Goal: Information Seeking & Learning: Learn about a topic

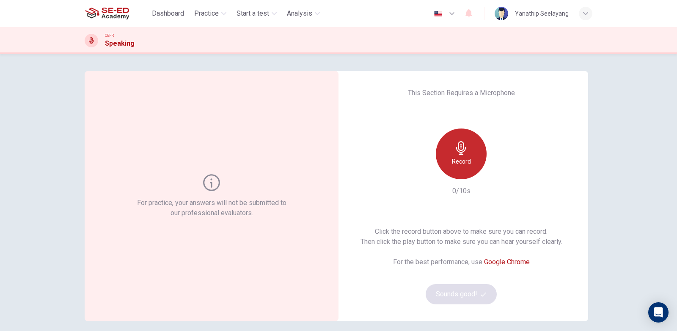
click at [461, 152] on icon "button" at bounding box center [461, 148] width 10 height 14
click at [462, 157] on h6 "Record" at bounding box center [461, 162] width 19 height 10
click at [463, 163] on h6 "Stop" at bounding box center [461, 162] width 13 height 10
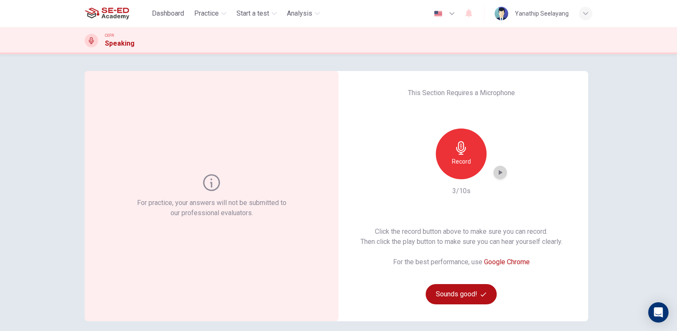
click at [499, 175] on icon "button" at bounding box center [500, 172] width 8 height 8
click at [499, 173] on icon "button" at bounding box center [501, 172] width 4 height 5
click at [467, 157] on h6 "Record" at bounding box center [461, 162] width 19 height 10
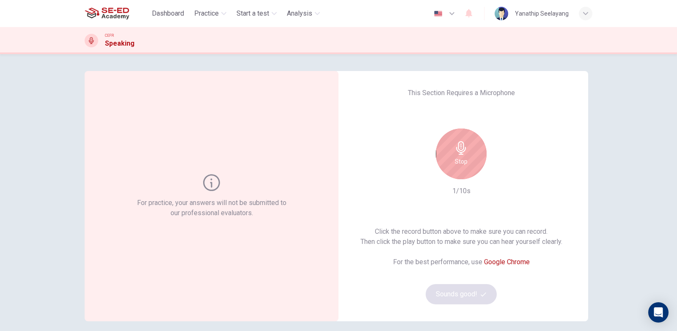
click at [467, 157] on div "Stop" at bounding box center [461, 154] width 51 height 51
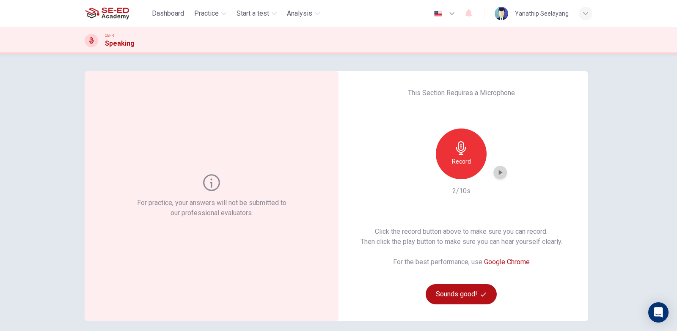
click at [496, 173] on icon "button" at bounding box center [500, 172] width 8 height 8
click at [500, 173] on icon "button" at bounding box center [501, 172] width 4 height 5
click at [464, 157] on h6 "Record" at bounding box center [461, 162] width 19 height 10
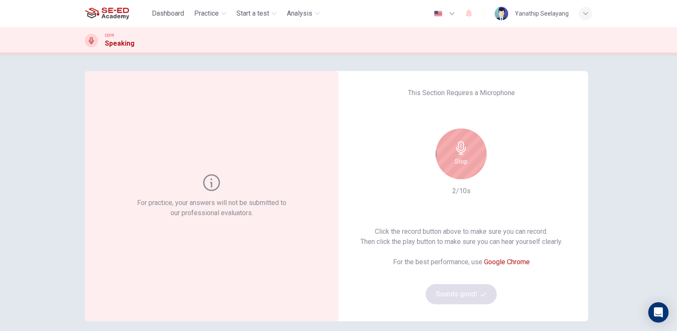
click at [464, 152] on icon "button" at bounding box center [462, 148] width 14 height 14
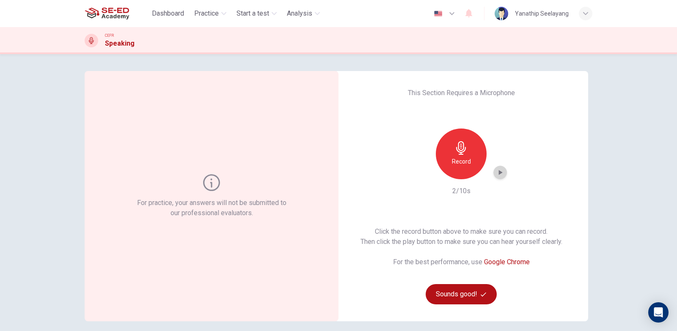
click at [499, 174] on icon "button" at bounding box center [501, 172] width 4 height 5
click at [90, 40] on icon at bounding box center [91, 40] width 5 height 7
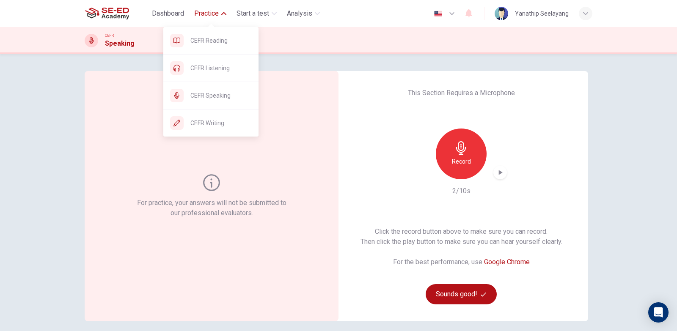
click at [222, 10] on button "Practice" at bounding box center [210, 13] width 39 height 15
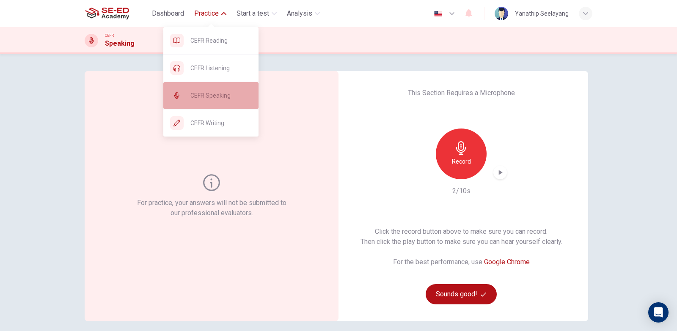
click at [226, 104] on div "CEFR Speaking" at bounding box center [210, 95] width 95 height 27
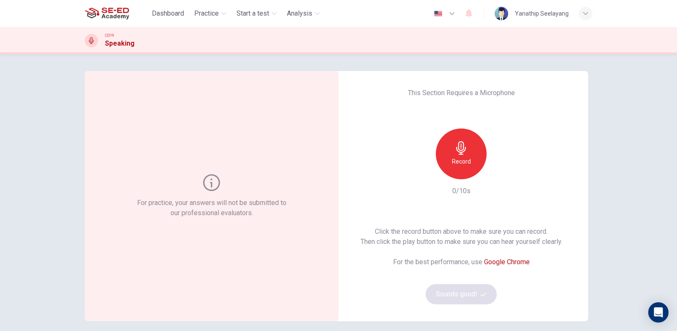
click at [461, 160] on h6 "Record" at bounding box center [461, 162] width 19 height 10
click at [461, 157] on h6 "Stop" at bounding box center [461, 162] width 13 height 10
click at [498, 175] on icon "button" at bounding box center [500, 172] width 8 height 8
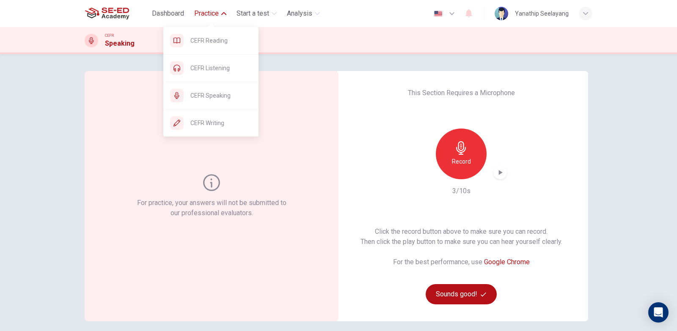
click at [207, 14] on span "Practice" at bounding box center [206, 13] width 25 height 10
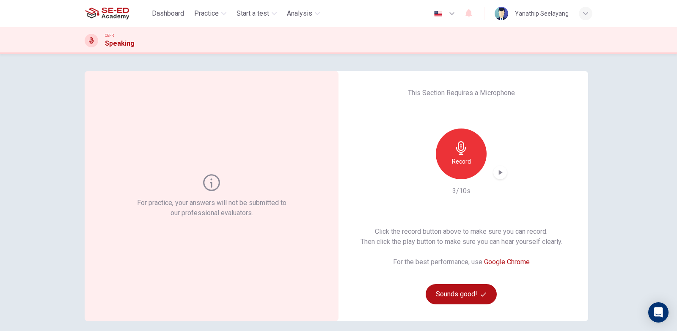
click at [122, 9] on img at bounding box center [107, 13] width 44 height 17
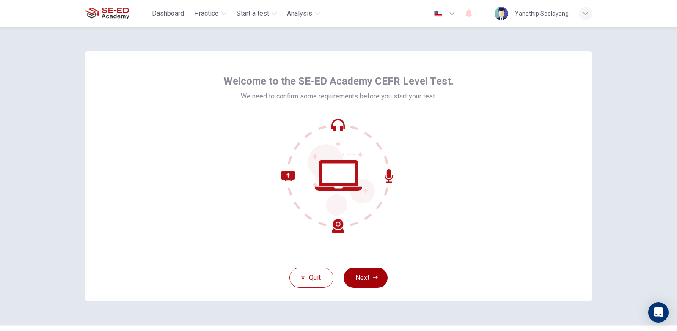
click at [364, 276] on button "Next" at bounding box center [366, 278] width 44 height 20
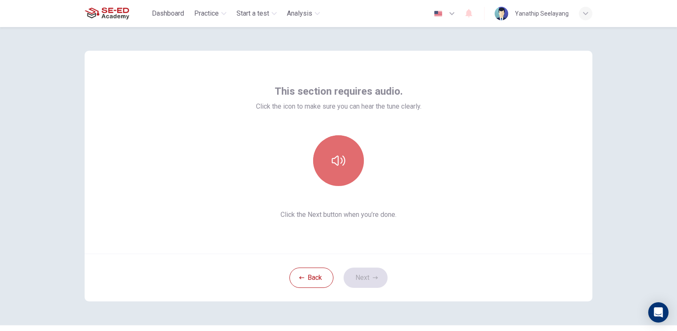
click at [337, 159] on icon "button" at bounding box center [339, 161] width 14 height 14
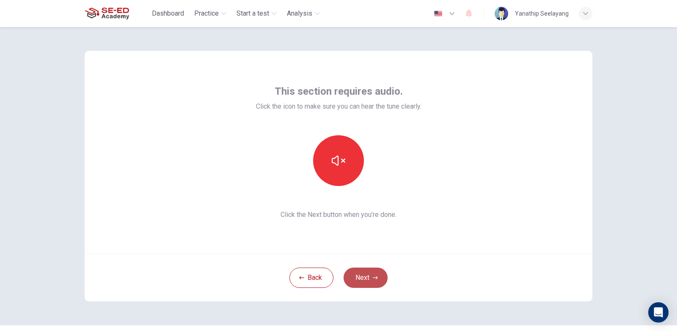
click at [376, 275] on button "Next" at bounding box center [366, 278] width 44 height 20
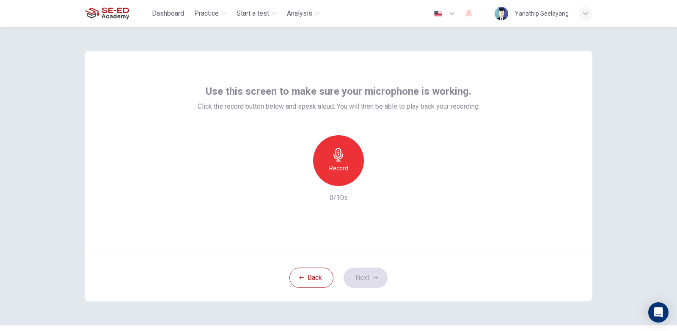
click at [342, 162] on div "Record" at bounding box center [338, 160] width 51 height 51
click at [336, 149] on icon "button" at bounding box center [338, 155] width 10 height 14
click at [376, 178] on icon "button" at bounding box center [378, 179] width 4 height 5
click at [368, 283] on button "Next" at bounding box center [366, 278] width 44 height 20
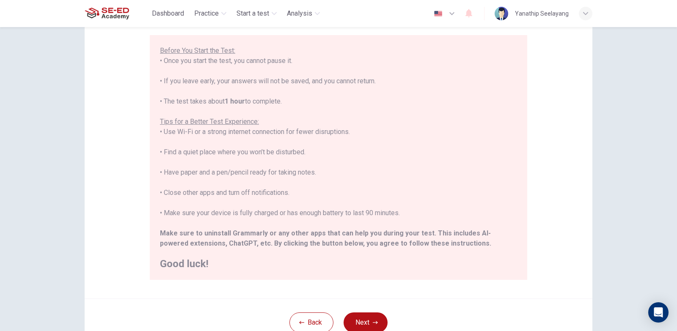
scroll to position [85, 0]
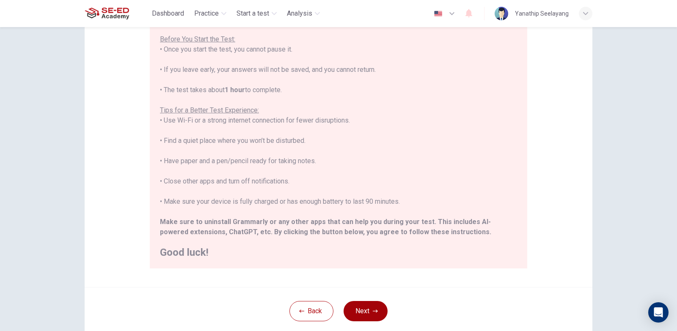
click at [362, 313] on button "Next" at bounding box center [366, 311] width 44 height 20
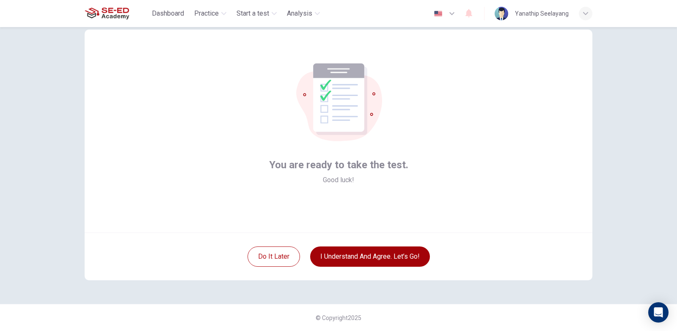
scroll to position [21, 0]
click at [383, 256] on button "I understand and agree. Let’s go!" at bounding box center [370, 257] width 120 height 20
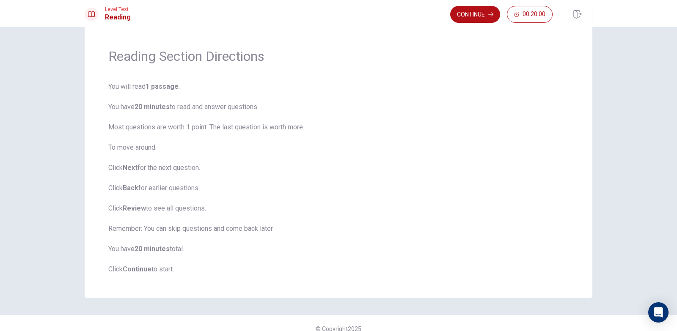
scroll to position [31, 0]
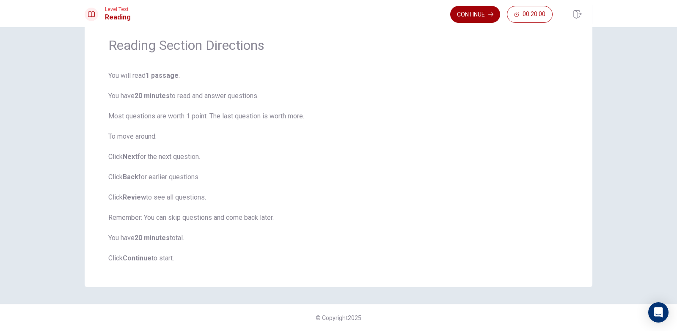
click at [481, 13] on button "Continue" at bounding box center [475, 14] width 50 height 17
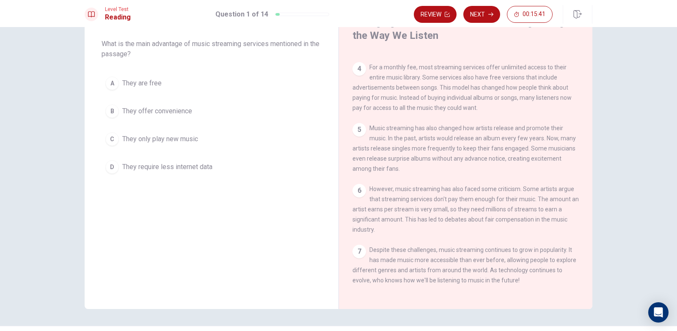
scroll to position [0, 0]
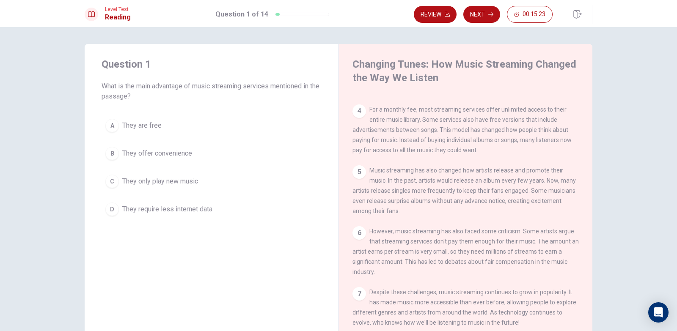
click at [172, 155] on span "They offer convenience" at bounding box center [157, 154] width 70 height 10
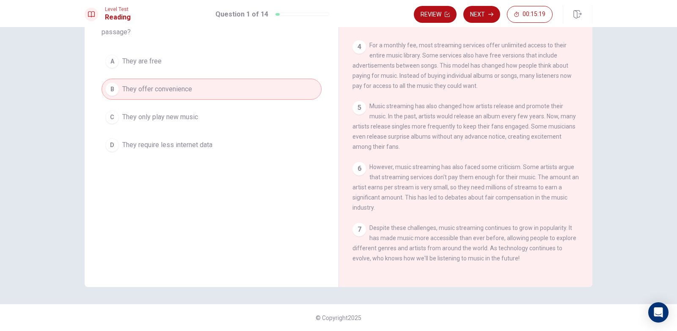
scroll to position [22, 0]
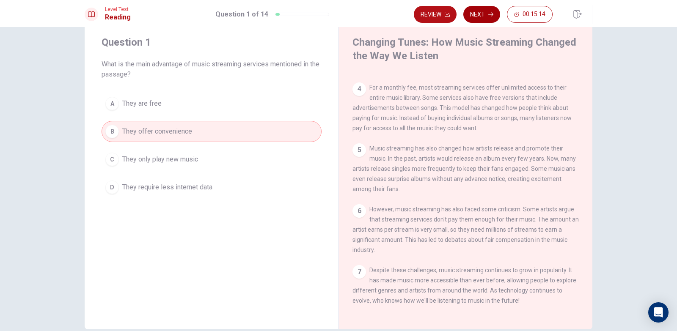
click at [483, 17] on button "Next" at bounding box center [481, 14] width 37 height 17
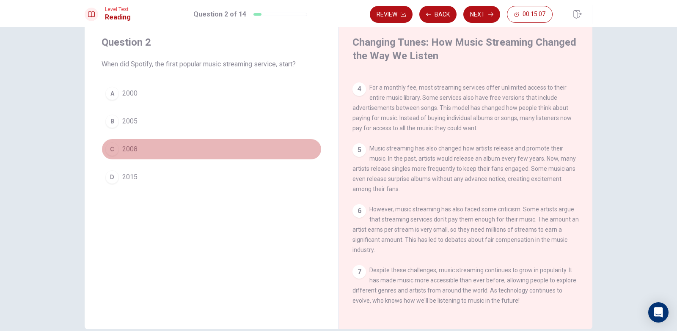
click at [110, 149] on div "C" at bounding box center [112, 150] width 14 height 14
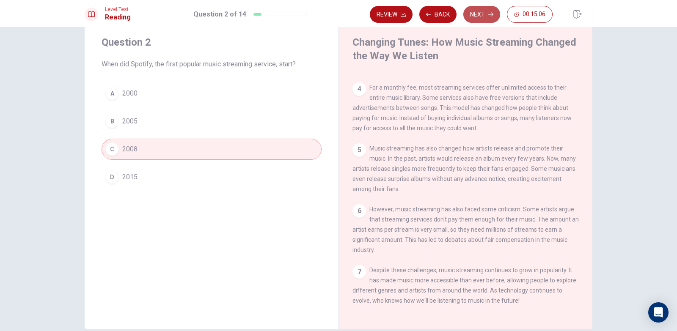
click at [485, 15] on button "Next" at bounding box center [481, 14] width 37 height 17
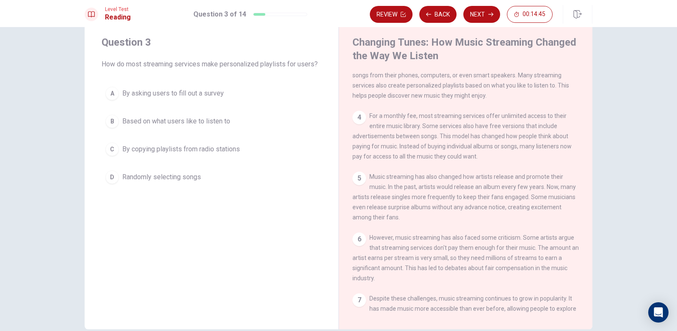
scroll to position [92, 0]
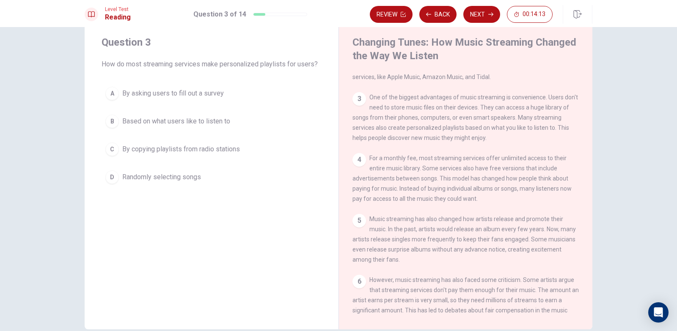
click at [217, 119] on span "Based on what users like to listen to" at bounding box center [176, 121] width 108 height 10
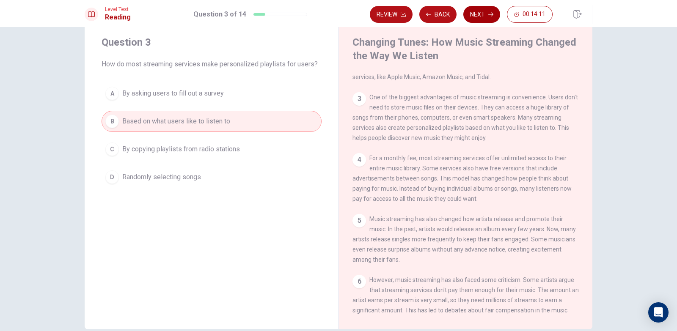
click at [474, 16] on button "Next" at bounding box center [481, 14] width 37 height 17
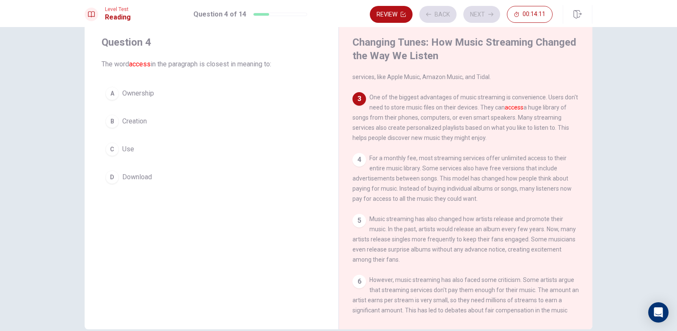
scroll to position [116, 0]
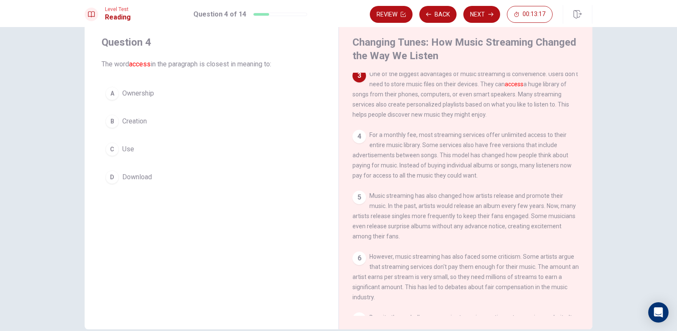
click at [127, 151] on span "Use" at bounding box center [128, 149] width 12 height 10
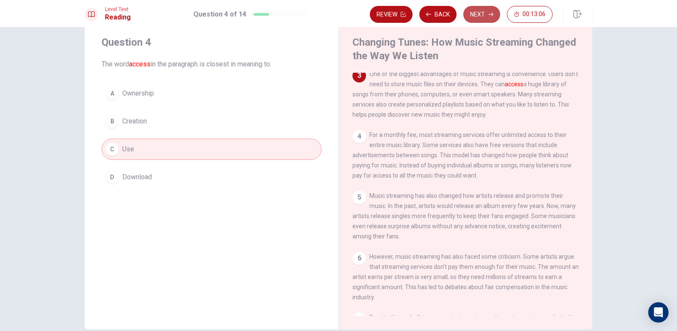
click at [487, 13] on button "Next" at bounding box center [481, 14] width 37 height 17
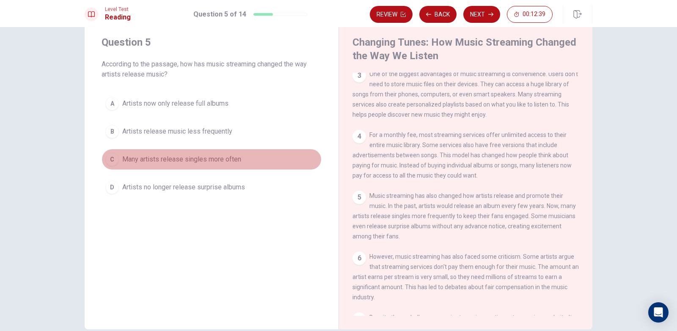
click at [165, 162] on span "Many artists release singles more often" at bounding box center [181, 159] width 119 height 10
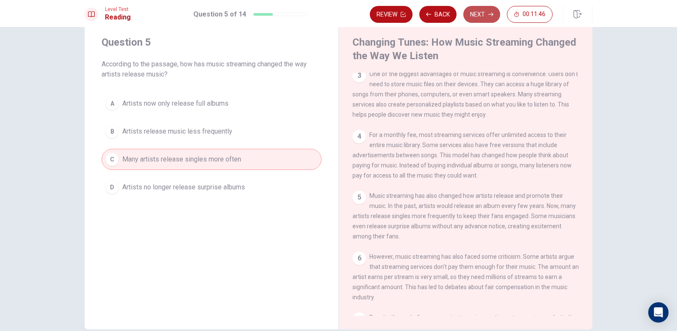
click at [479, 17] on button "Next" at bounding box center [481, 14] width 37 height 17
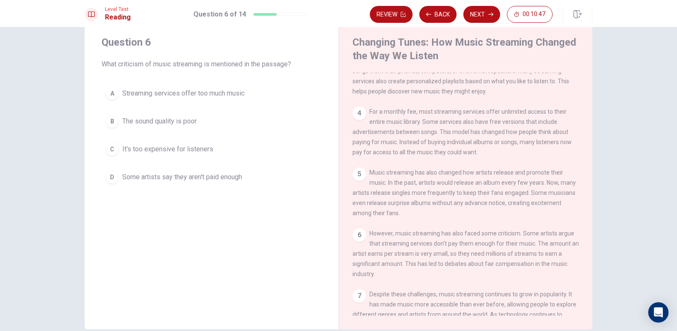
scroll to position [158, 0]
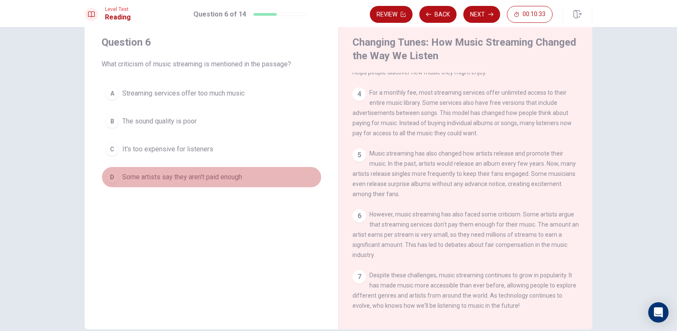
click at [238, 180] on span "Some artists say they aren't paid enough" at bounding box center [182, 177] width 120 height 10
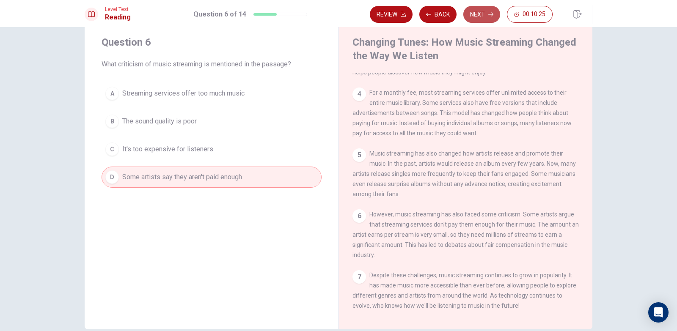
click at [489, 15] on icon "button" at bounding box center [490, 14] width 5 height 5
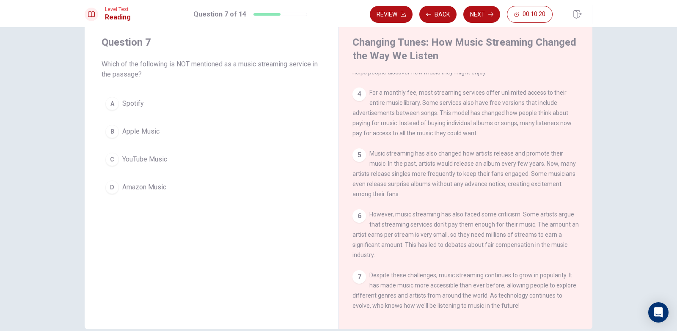
click at [151, 163] on span "YouTube Music" at bounding box center [144, 159] width 45 height 10
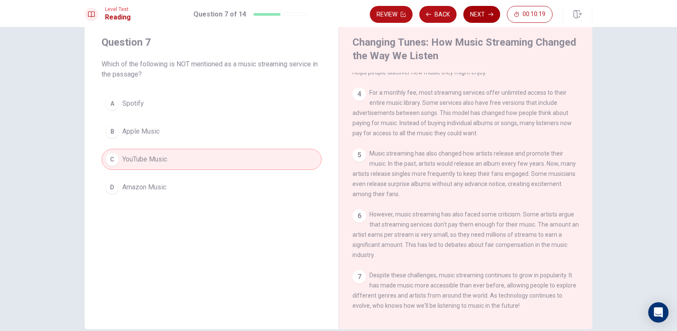
click at [488, 14] on button "Next" at bounding box center [481, 14] width 37 height 17
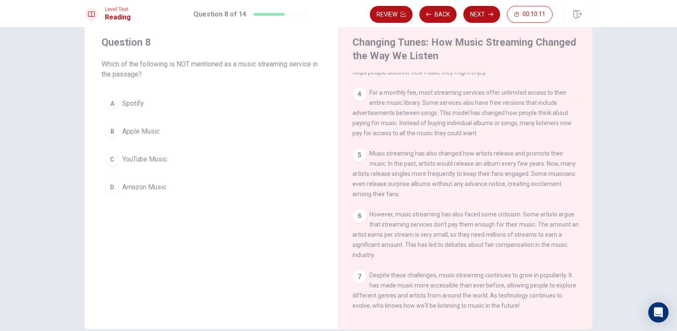
click at [166, 159] on span "YouTube Music" at bounding box center [144, 159] width 45 height 10
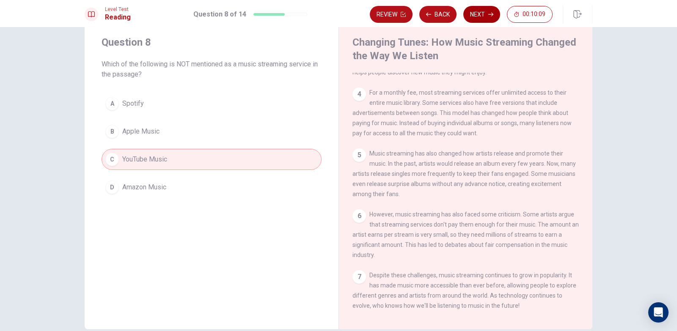
click at [477, 12] on button "Next" at bounding box center [481, 14] width 37 height 17
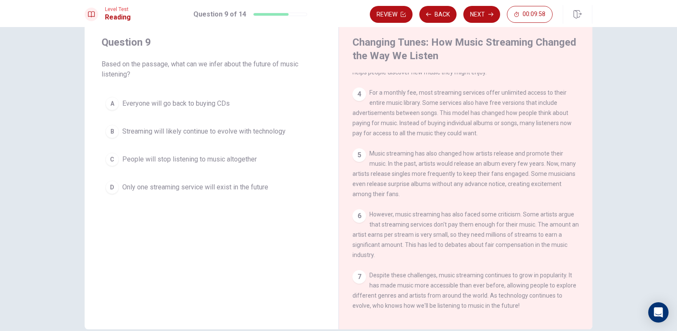
scroll to position [177, 0]
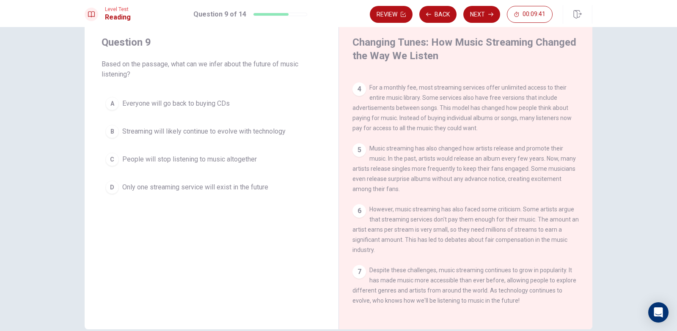
click at [235, 135] on span "Streaming will likely continue to evolve with technology" at bounding box center [203, 132] width 163 height 10
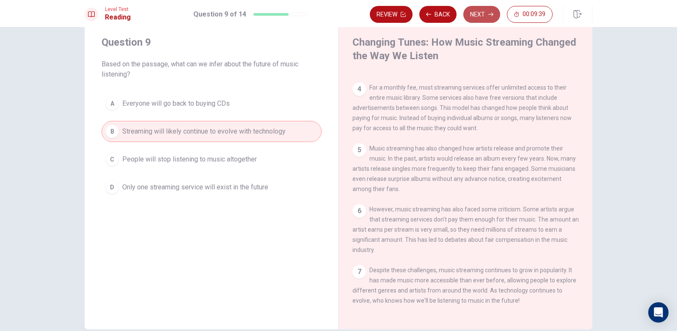
click at [477, 12] on button "Next" at bounding box center [481, 14] width 37 height 17
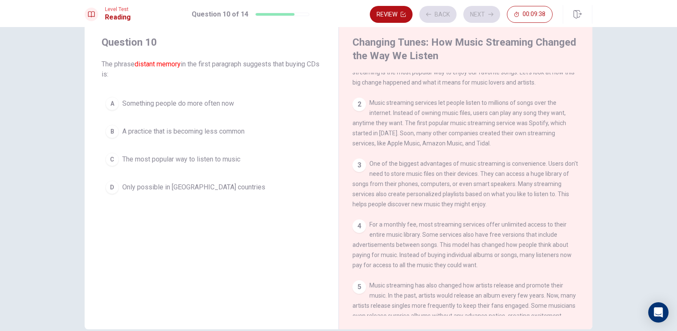
scroll to position [0, 0]
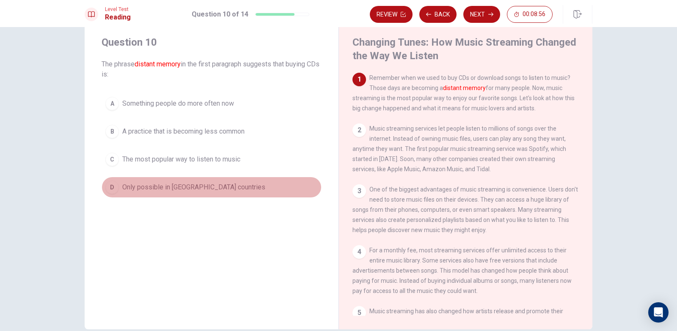
click at [218, 186] on span "Only possible in faraway countries" at bounding box center [193, 187] width 143 height 10
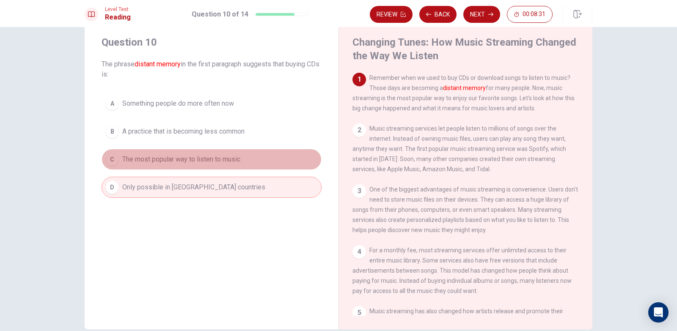
click at [214, 159] on span "The most popular way to listen to music" at bounding box center [181, 159] width 118 height 10
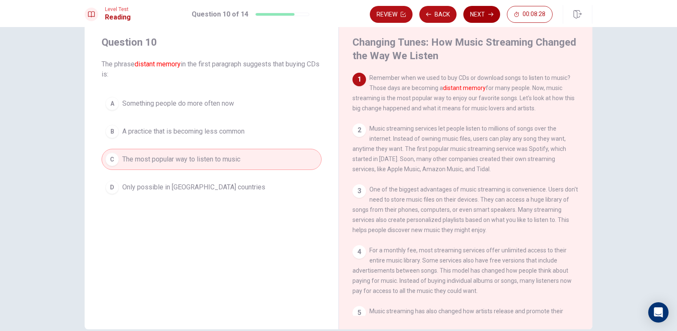
click at [477, 16] on button "Next" at bounding box center [481, 14] width 37 height 17
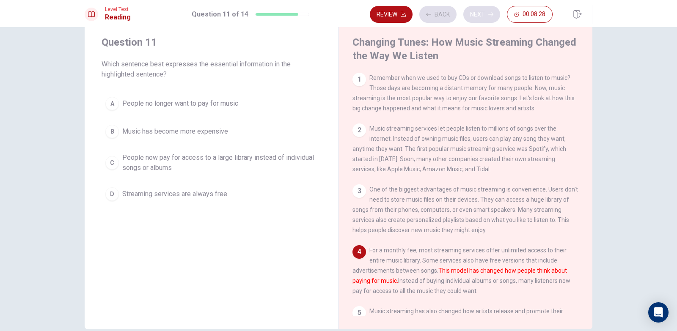
scroll to position [73, 0]
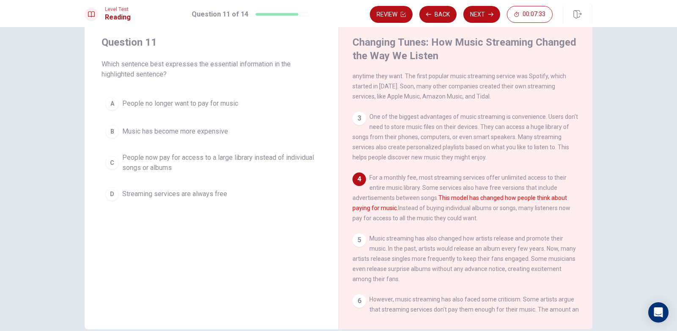
click at [247, 169] on span "People now pay for access to a large library instead of individual songs or alb…" at bounding box center [220, 163] width 196 height 20
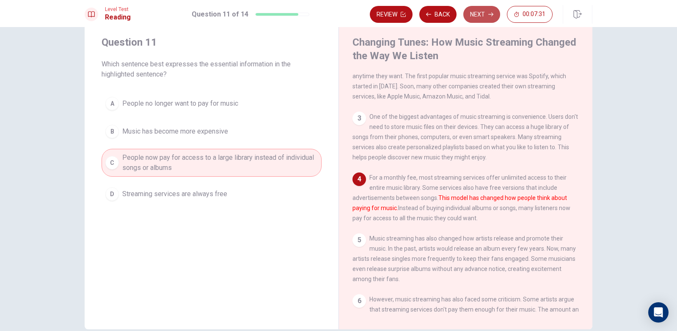
click at [484, 15] on button "Next" at bounding box center [481, 14] width 37 height 17
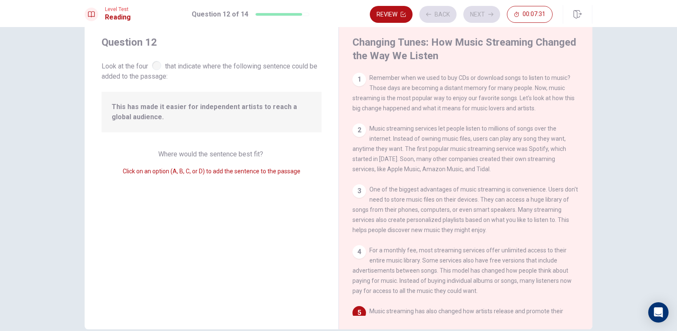
scroll to position [147, 0]
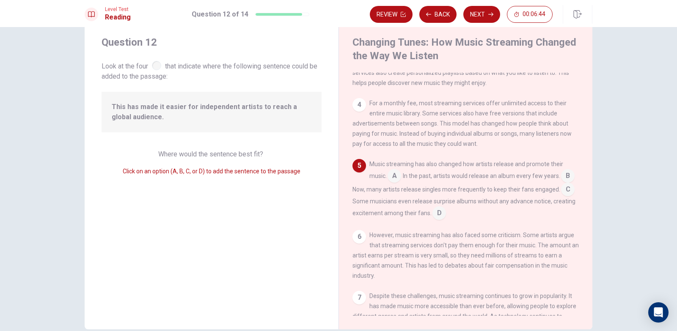
click at [394, 184] on input at bounding box center [395, 177] width 14 height 14
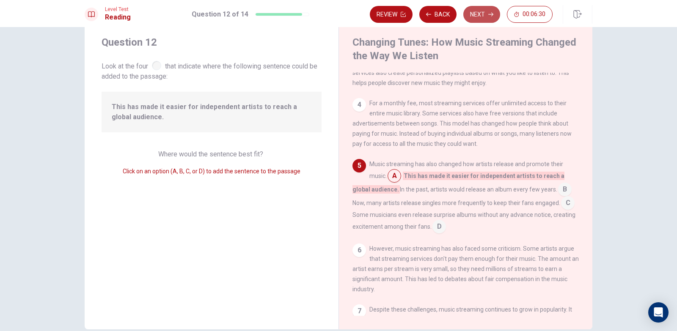
click at [488, 12] on icon "button" at bounding box center [490, 14] width 5 height 5
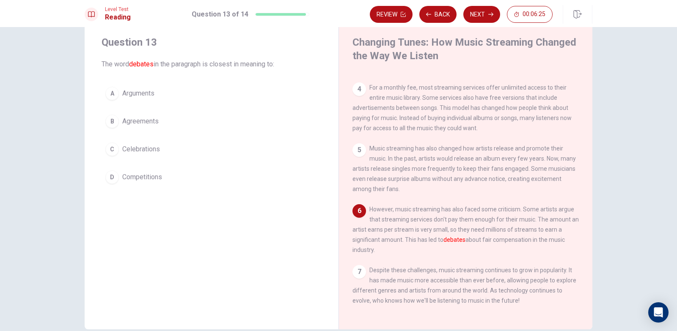
scroll to position [177, 0]
click at [139, 94] on span "Arguments" at bounding box center [138, 93] width 32 height 10
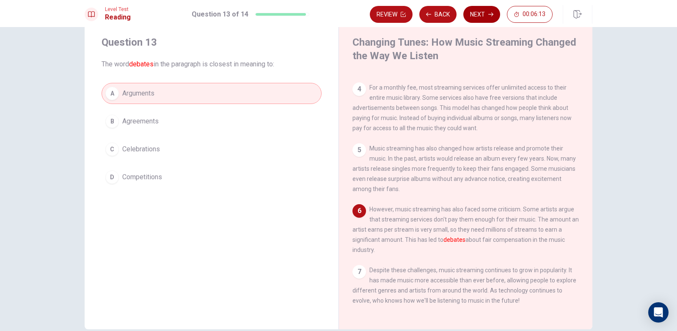
click at [474, 17] on button "Next" at bounding box center [481, 14] width 37 height 17
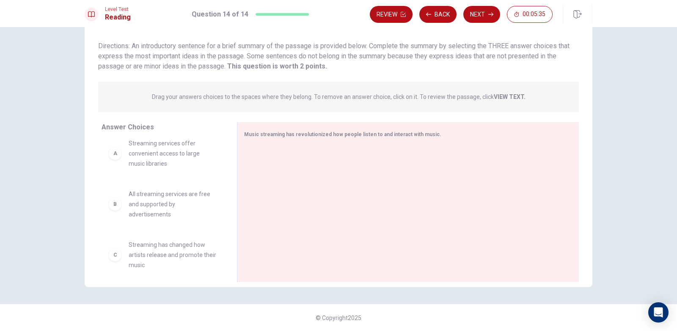
scroll to position [0, 0]
click at [169, 166] on span "Streaming services offer convenient access to large music libraries" at bounding box center [173, 161] width 88 height 30
click at [116, 168] on div "A Streaming services offer convenient access to large music libraries" at bounding box center [162, 161] width 108 height 30
drag, startPoint x: 116, startPoint y: 165, endPoint x: 137, endPoint y: 152, distance: 24.0
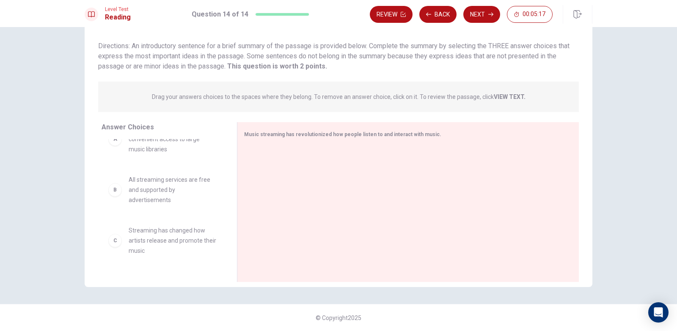
scroll to position [42, 0]
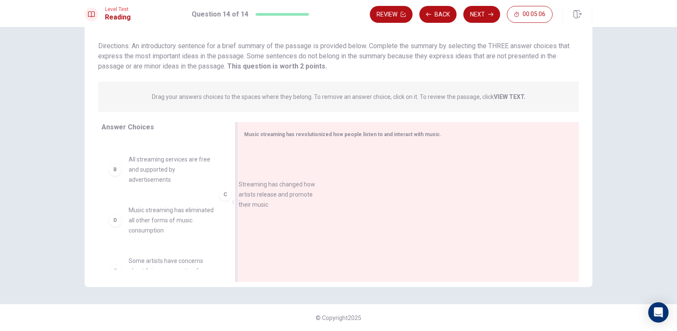
drag, startPoint x: 171, startPoint y: 219, endPoint x: 287, endPoint y: 191, distance: 119.7
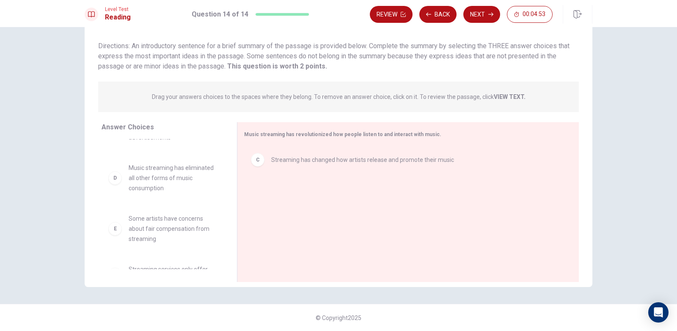
scroll to position [107, 0]
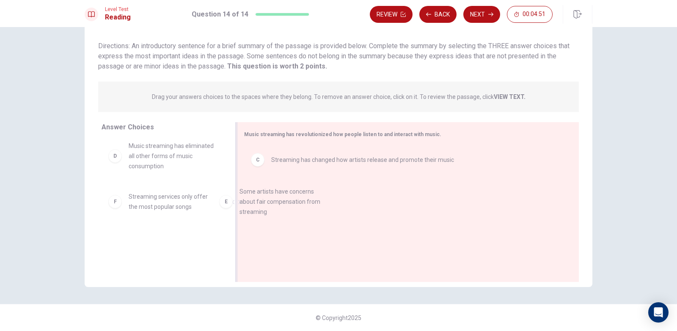
drag, startPoint x: 187, startPoint y: 213, endPoint x: 301, endPoint y: 202, distance: 114.8
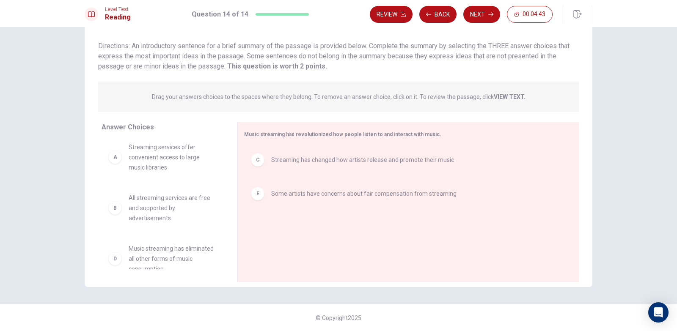
scroll to position [0, 0]
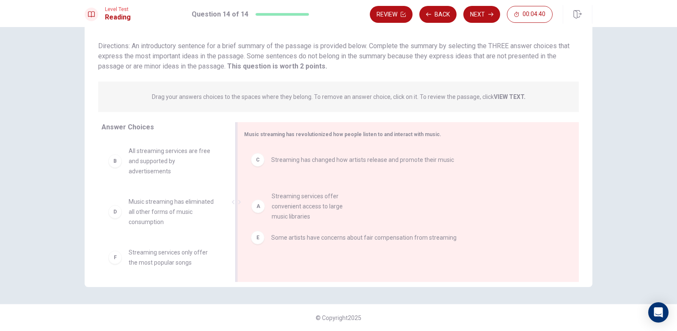
drag, startPoint x: 181, startPoint y: 170, endPoint x: 314, endPoint y: 215, distance: 141.2
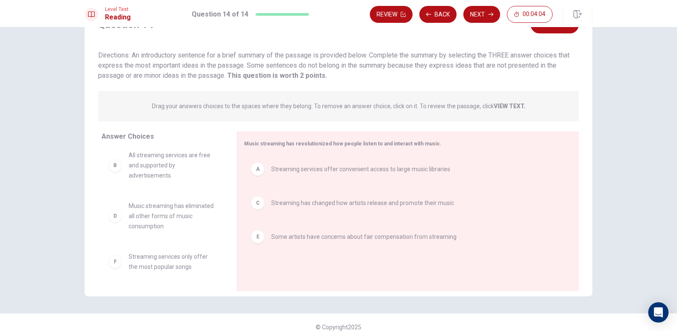
scroll to position [51, 0]
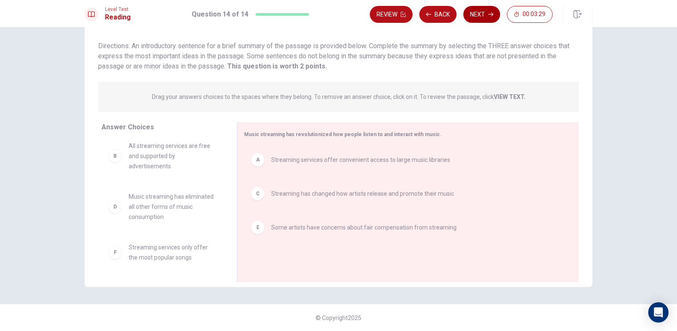
click at [482, 15] on button "Next" at bounding box center [481, 14] width 37 height 17
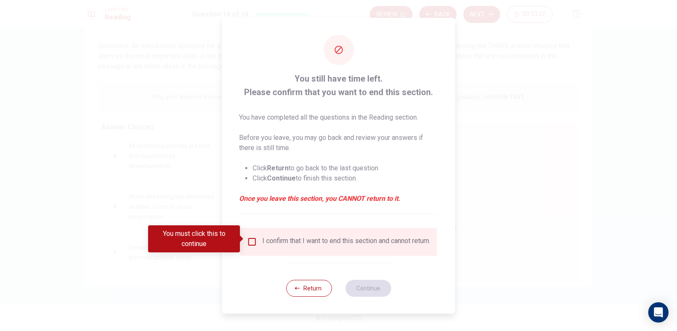
click at [177, 138] on div at bounding box center [338, 165] width 677 height 331
click at [309, 287] on button "Return" at bounding box center [309, 288] width 46 height 17
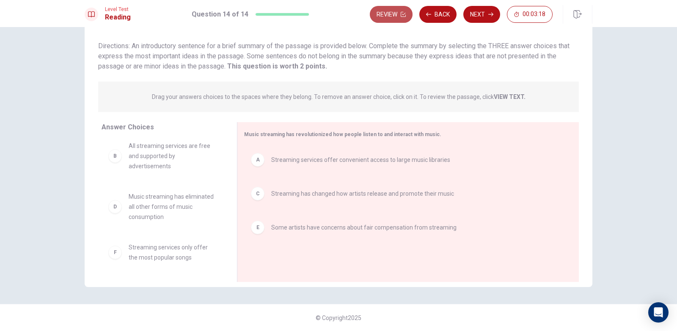
click at [394, 16] on button "Review" at bounding box center [391, 14] width 43 height 17
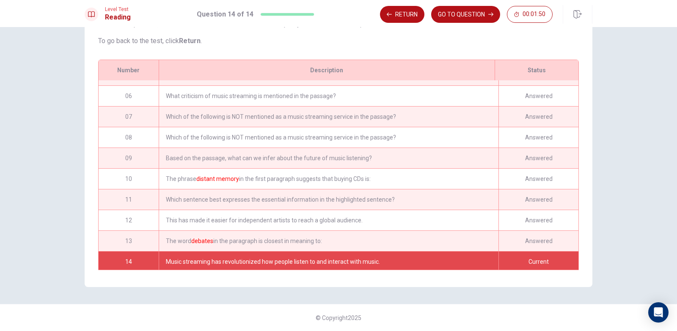
scroll to position [105, 0]
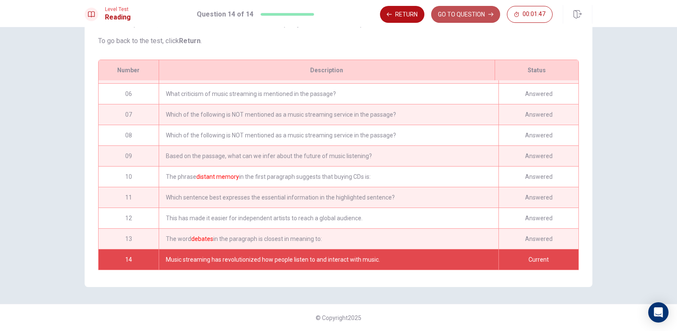
click at [466, 19] on button "GO TO QUESTION" at bounding box center [465, 14] width 69 height 17
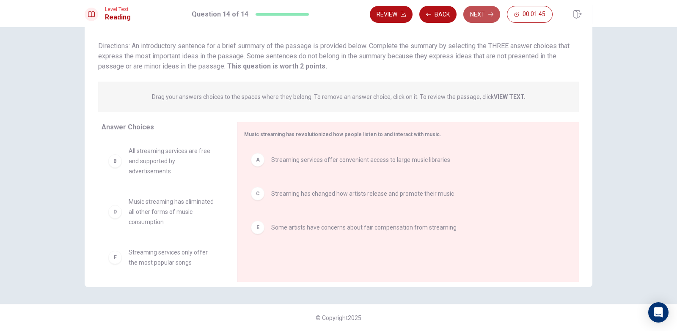
click at [485, 14] on button "Next" at bounding box center [481, 14] width 37 height 17
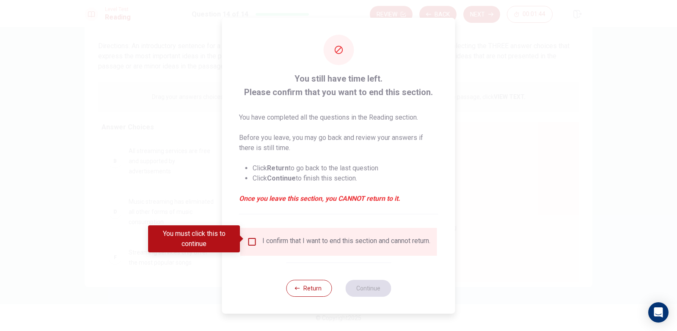
click at [253, 238] on input "You must click this to continue" at bounding box center [252, 242] width 10 height 10
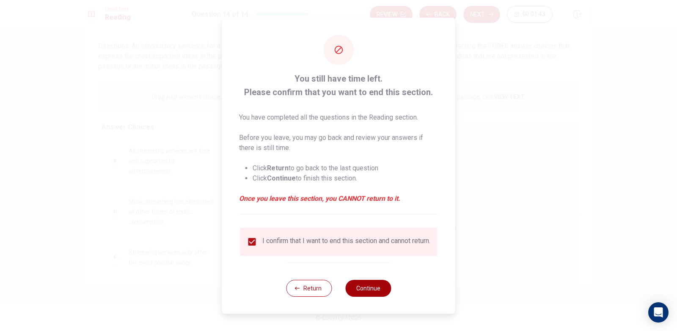
click at [366, 297] on button "Continue" at bounding box center [368, 288] width 46 height 17
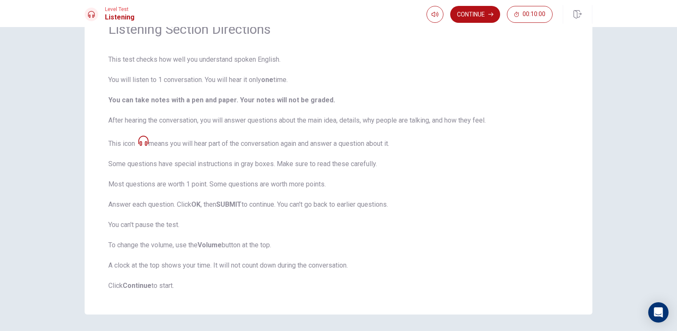
scroll to position [32, 0]
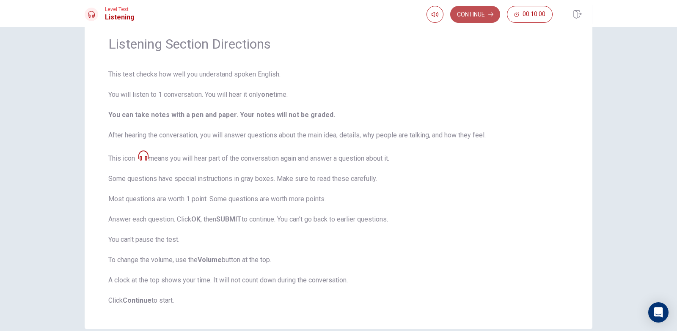
click at [479, 14] on button "Continue" at bounding box center [475, 14] width 50 height 17
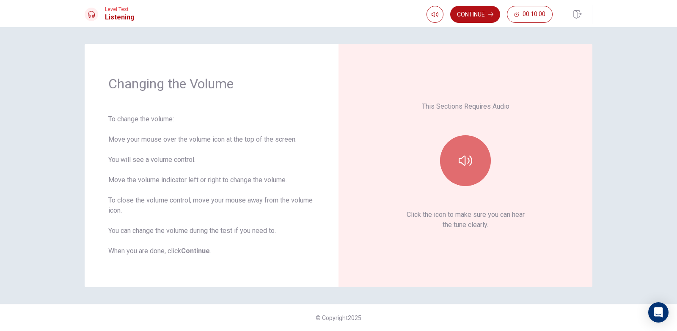
click at [468, 164] on icon "button" at bounding box center [466, 161] width 14 height 14
click at [474, 17] on button "Continue" at bounding box center [475, 14] width 50 height 17
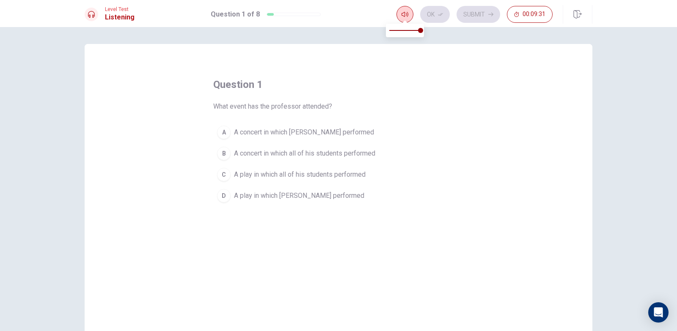
click at [403, 17] on icon "button" at bounding box center [405, 14] width 7 height 7
click at [320, 131] on span "A concert in which Julia performed" at bounding box center [304, 132] width 140 height 10
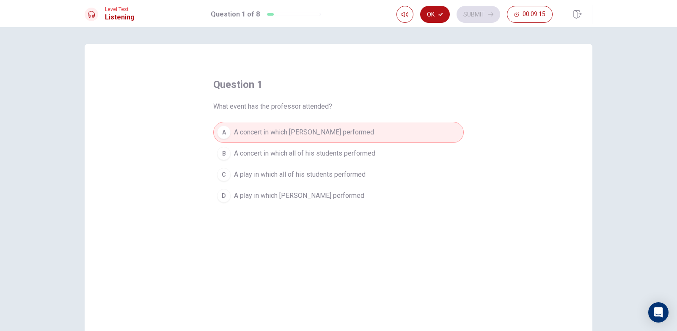
click at [419, 12] on div "Ok Submit 00:09:15" at bounding box center [475, 14] width 156 height 17
click at [435, 17] on button "Ok" at bounding box center [435, 14] width 30 height 17
click at [484, 17] on button "Submit" at bounding box center [479, 14] width 44 height 17
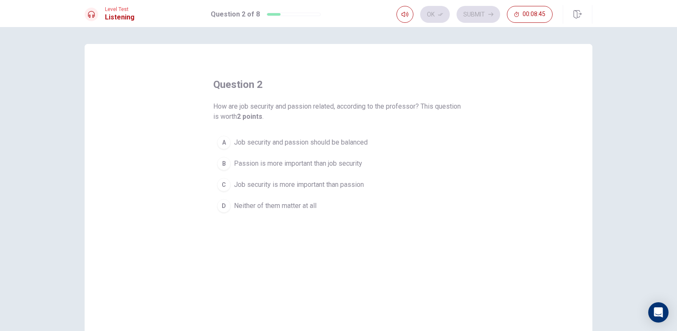
click at [350, 143] on span "Job security and passion should be balanced" at bounding box center [301, 143] width 134 height 10
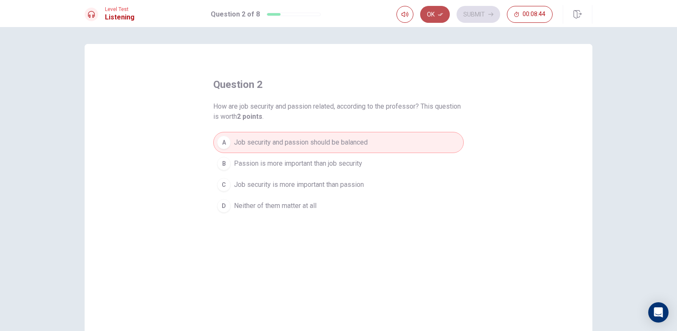
click at [436, 15] on button "Ok" at bounding box center [435, 14] width 30 height 17
click at [478, 11] on button "Submit" at bounding box center [479, 14] width 44 height 17
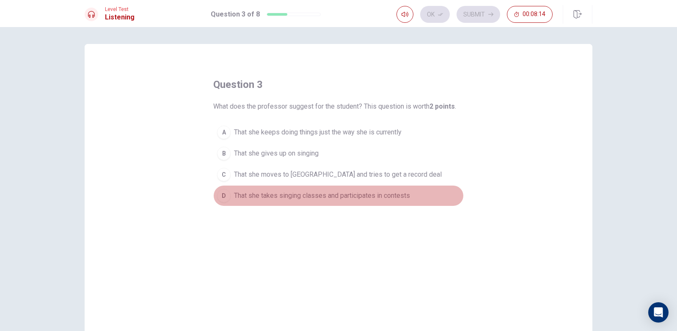
click at [289, 198] on span "That she takes singing classes and participates in contests" at bounding box center [322, 196] width 176 height 10
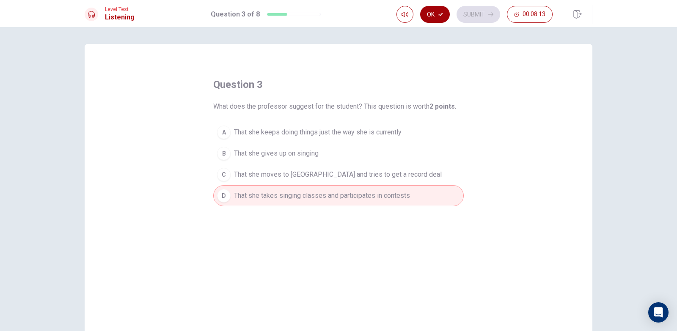
click at [435, 19] on button "Ok" at bounding box center [435, 14] width 30 height 17
click at [481, 15] on button "Submit" at bounding box center [479, 14] width 44 height 17
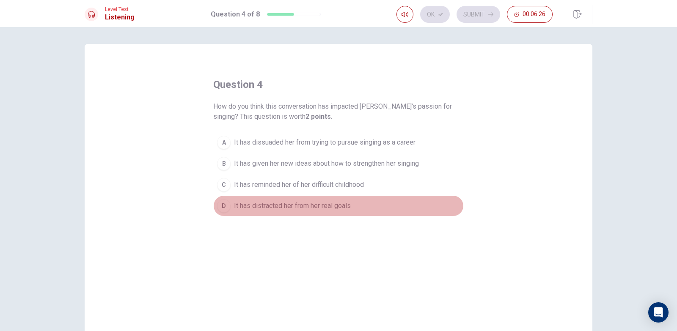
drag, startPoint x: 342, startPoint y: 208, endPoint x: 366, endPoint y: 187, distance: 31.8
click at [342, 208] on span "It has distracted her from her real goals" at bounding box center [292, 206] width 117 height 10
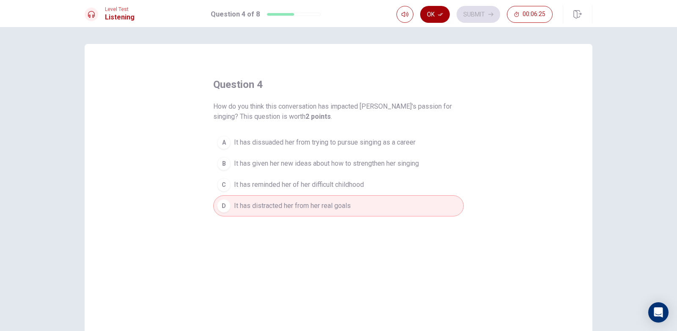
click at [434, 18] on button "Ok" at bounding box center [435, 14] width 30 height 17
click at [471, 17] on button "Submit" at bounding box center [479, 14] width 44 height 17
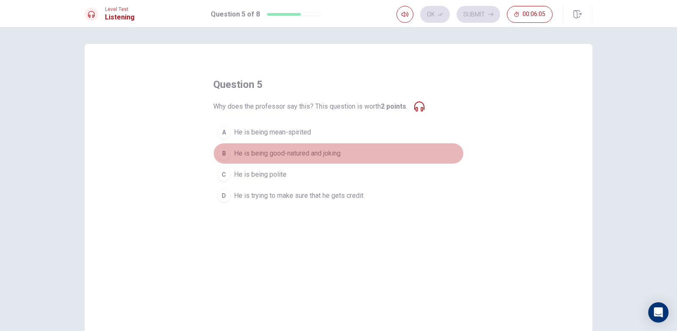
click at [298, 155] on span "He is being good-natured and joking" at bounding box center [287, 154] width 107 height 10
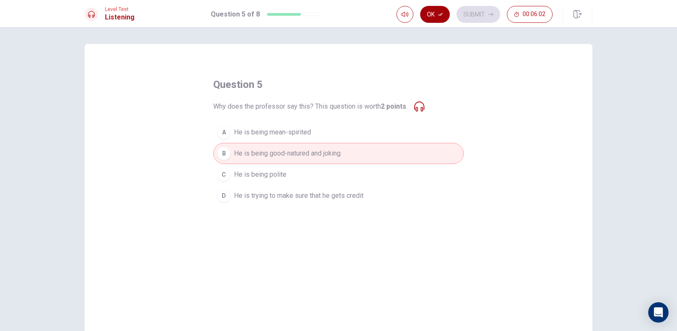
click at [432, 18] on button "Ok" at bounding box center [435, 14] width 30 height 17
click at [419, 104] on icon at bounding box center [419, 107] width 10 height 10
click at [421, 110] on icon at bounding box center [419, 107] width 10 height 10
click at [415, 109] on icon at bounding box center [419, 107] width 10 height 10
click at [420, 108] on icon at bounding box center [419, 107] width 10 height 10
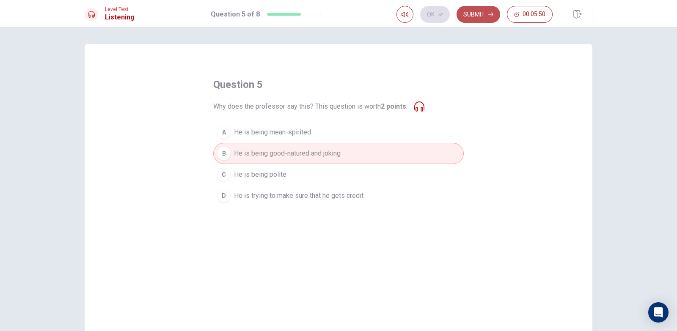
click at [482, 13] on button "Submit" at bounding box center [479, 14] width 44 height 17
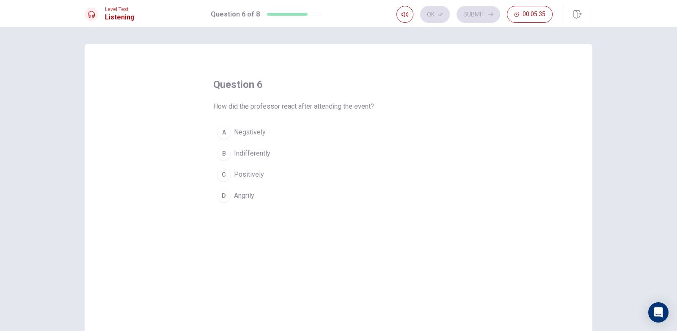
click at [252, 174] on span "Positively" at bounding box center [249, 175] width 30 height 10
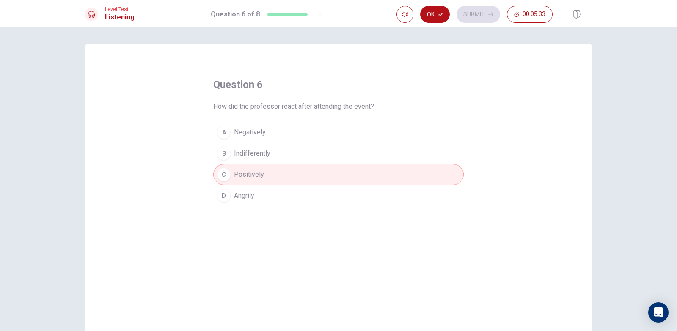
click at [434, 18] on button "Ok" at bounding box center [435, 14] width 30 height 17
click at [467, 15] on button "Submit" at bounding box center [479, 14] width 44 height 17
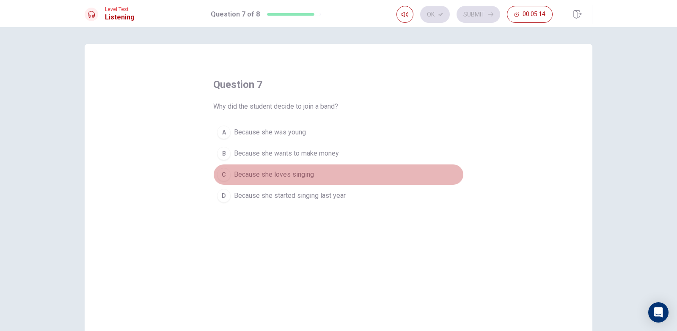
click at [298, 174] on span "Because she loves singing" at bounding box center [274, 175] width 80 height 10
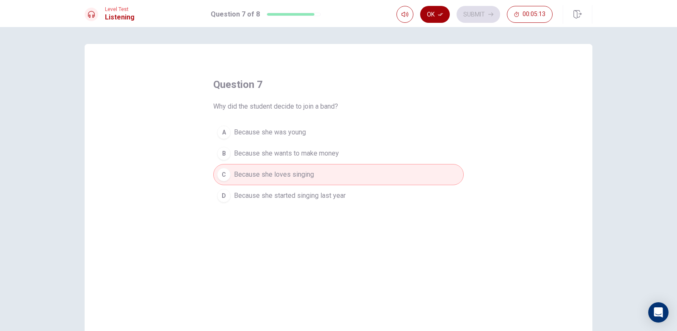
click at [431, 18] on button "Ok" at bounding box center [435, 14] width 30 height 17
click at [481, 14] on button "Submit" at bounding box center [479, 14] width 44 height 17
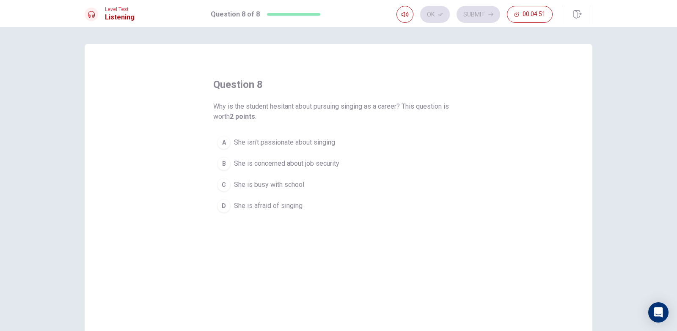
click at [331, 165] on span "She is concerned about job security" at bounding box center [286, 164] width 105 height 10
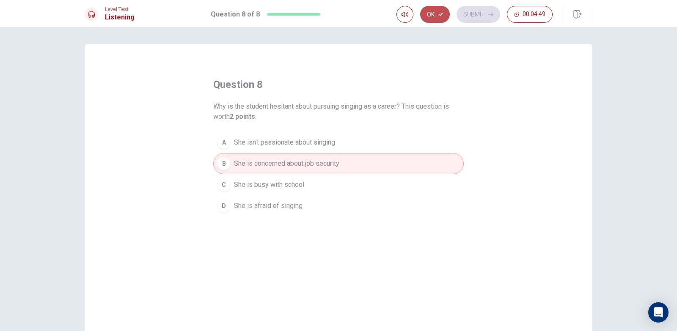
click at [429, 15] on button "Ok" at bounding box center [435, 14] width 30 height 17
click at [484, 14] on button "Submit" at bounding box center [479, 14] width 44 height 17
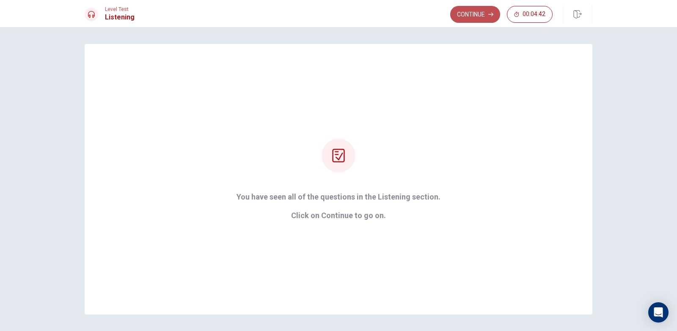
click at [462, 16] on button "Continue" at bounding box center [475, 14] width 50 height 17
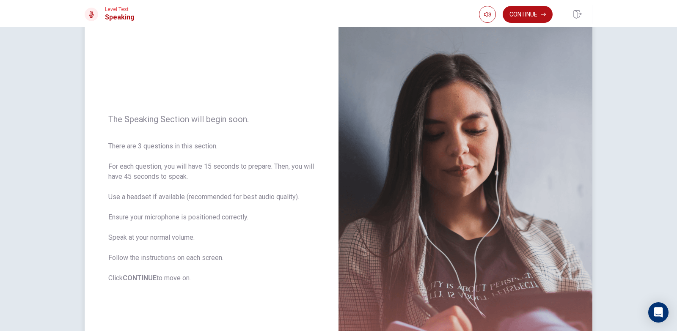
scroll to position [42, 0]
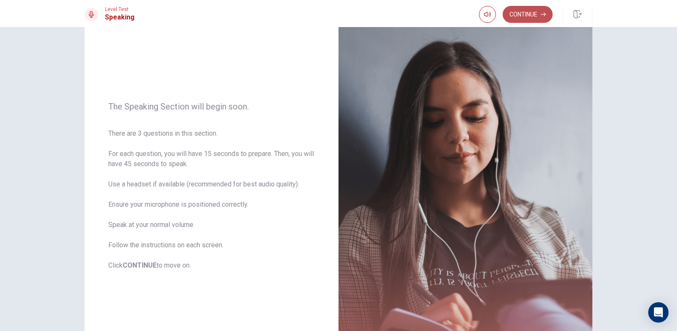
click at [524, 15] on button "Continue" at bounding box center [528, 14] width 50 height 17
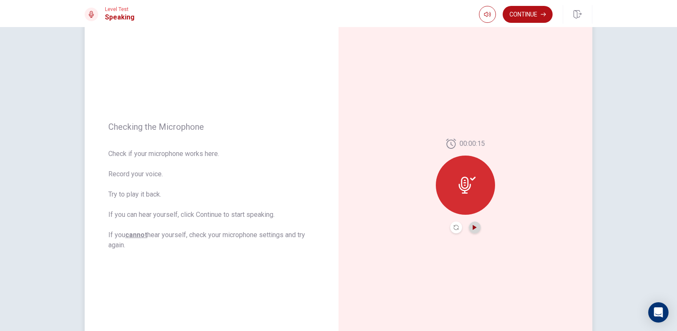
click at [473, 229] on icon "Play Audio" at bounding box center [475, 227] width 4 height 5
click at [527, 17] on button "Continue" at bounding box center [528, 14] width 50 height 17
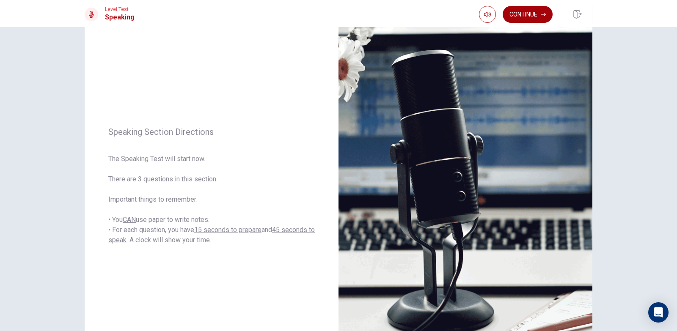
click at [535, 15] on button "Continue" at bounding box center [528, 14] width 50 height 17
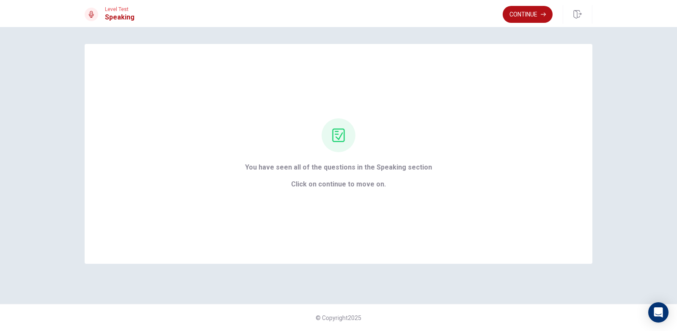
scroll to position [0, 0]
click at [527, 17] on button "Continue" at bounding box center [528, 14] width 50 height 17
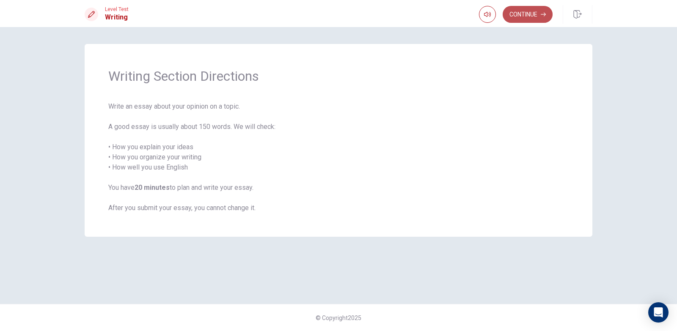
click at [527, 17] on button "Continue" at bounding box center [528, 14] width 50 height 17
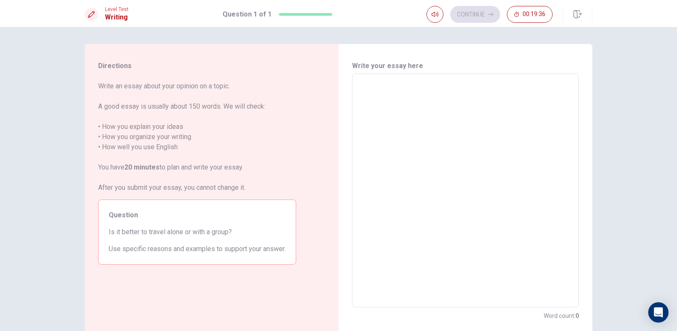
click at [404, 89] on textarea at bounding box center [465, 191] width 215 height 220
type textarea "n"
type textarea "x"
type textarea "no"
type textarea "x"
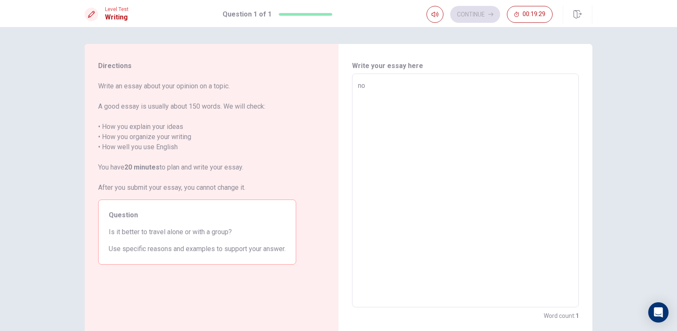
type textarea "n"
type textarea "x"
type textarea "N"
type textarea "x"
type textarea "No"
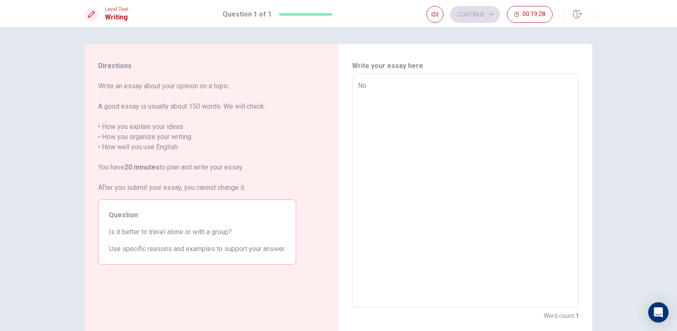
type textarea "x"
type textarea "Now"
type textarea "x"
type textarea "Now"
type textarea "x"
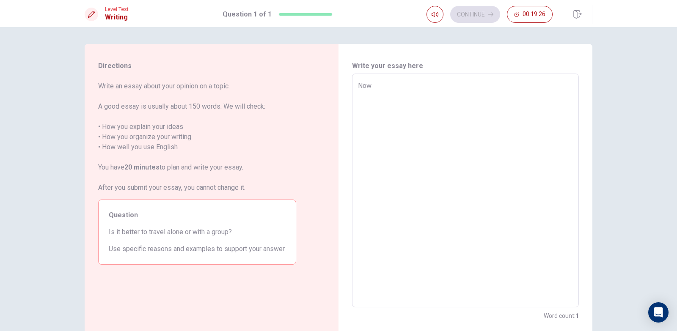
type textarea "Now w"
type textarea "x"
type textarea "Now we"
type textarea "x"
type textarea "Now we"
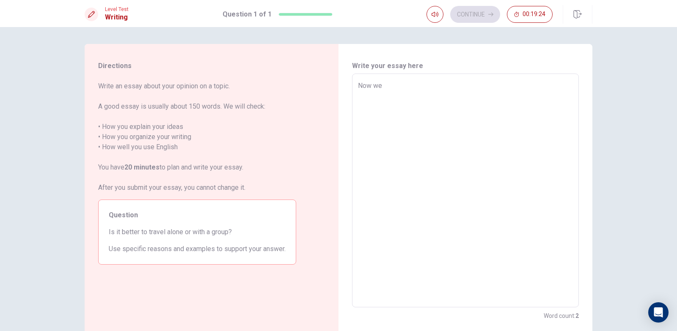
type textarea "x"
type textarea "Now we h"
type textarea "x"
type textarea "Now we ha"
type textarea "x"
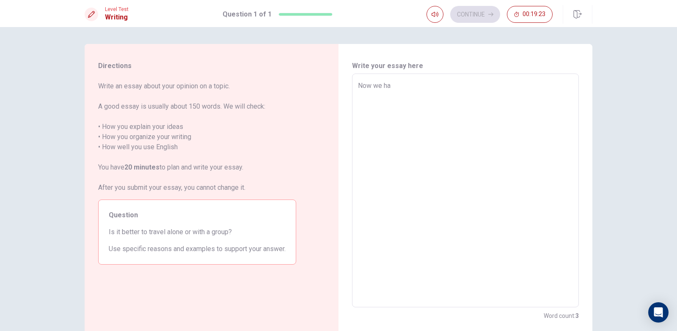
type textarea "Now we hav"
type textarea "x"
type textarea "Now we have"
type textarea "x"
type textarea "Now we have"
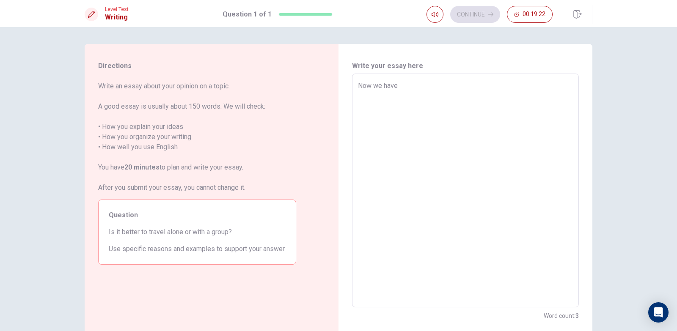
type textarea "x"
type textarea "Now we have a"
type textarea "x"
type textarea "Now we have a"
type textarea "x"
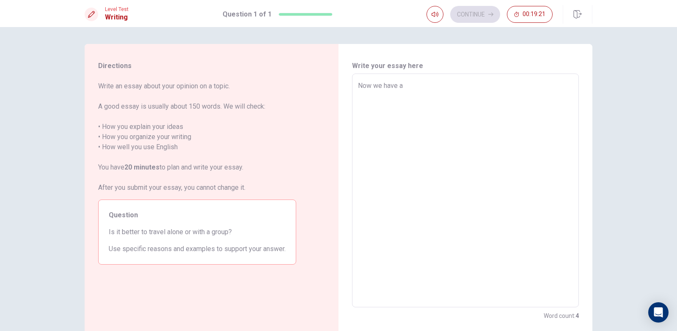
type textarea "Now we have a l"
type textarea "x"
type textarea "Now we have a lo"
type textarea "x"
type textarea "Now we have a lot"
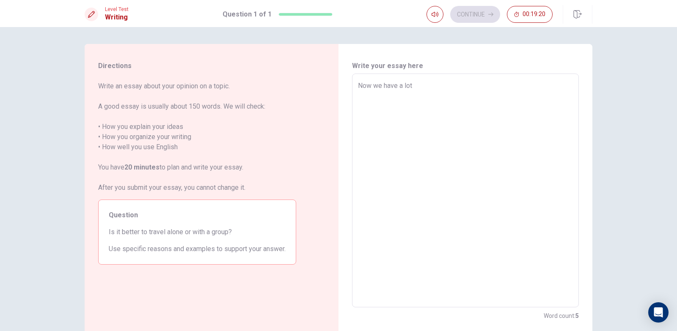
type textarea "x"
type textarea "Now we have a lot"
type textarea "x"
type textarea "Now we have a lot o"
type textarea "x"
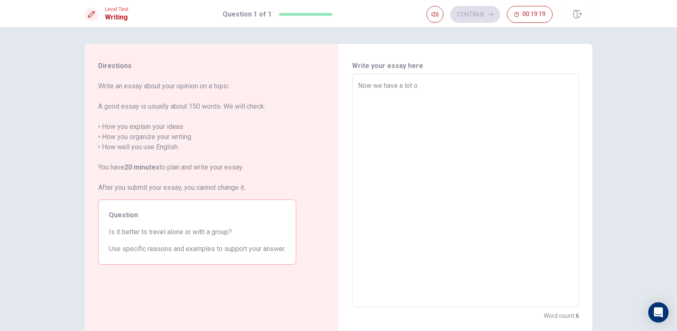
type textarea "Now we have a lot of"
type textarea "x"
type textarea "Now we have a lot of"
type textarea "x"
type textarea "Now we have a lot of t"
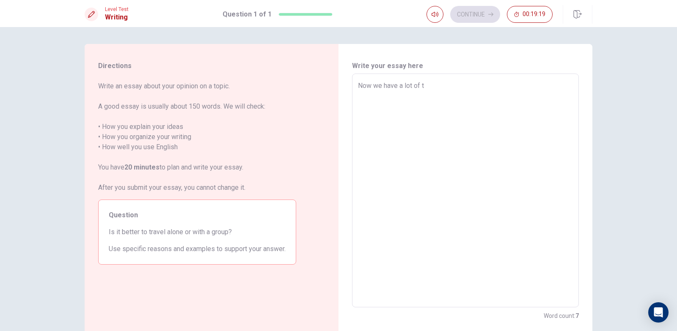
type textarea "x"
type textarea "Now we have a lot of ty"
type textarea "x"
type textarea "Now we have a lot of typ"
type textarea "x"
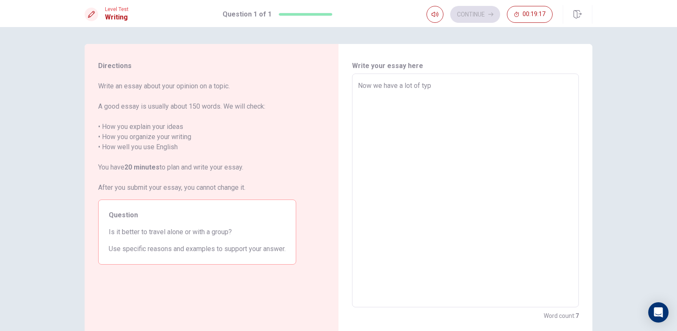
type textarea "Now we have a lot of type"
type textarea "x"
type textarea "Now we have a lot of types"
type textarea "x"
type textarea "Now we have a lot of types"
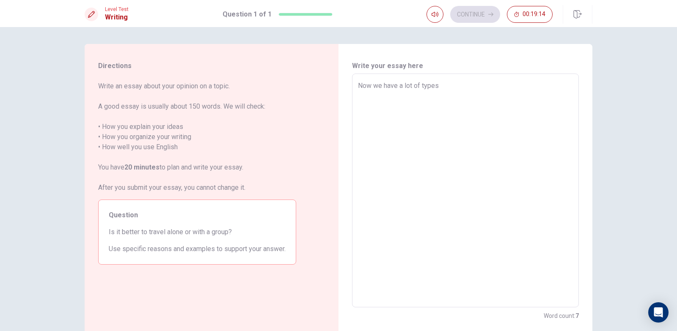
type textarea "x"
type textarea "Now we have a lot of types o"
type textarea "x"
type textarea "Now we have a lot of types of"
type textarea "x"
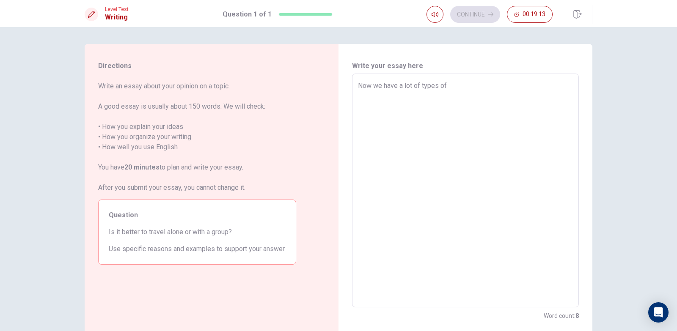
type textarea "Now we have a lot of types of"
type textarea "x"
type textarea "Now we have a lot of types of h"
type textarea "x"
type textarea "Now we have a lot of types of ho"
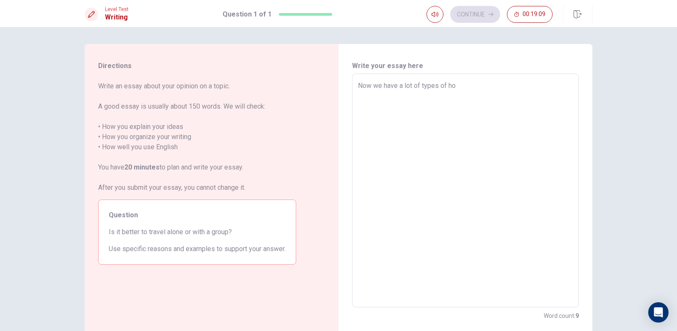
type textarea "x"
type textarea "Now we have a lot of types of hoe"
type textarea "x"
type textarea "Now we have a lot of types of hoe"
type textarea "x"
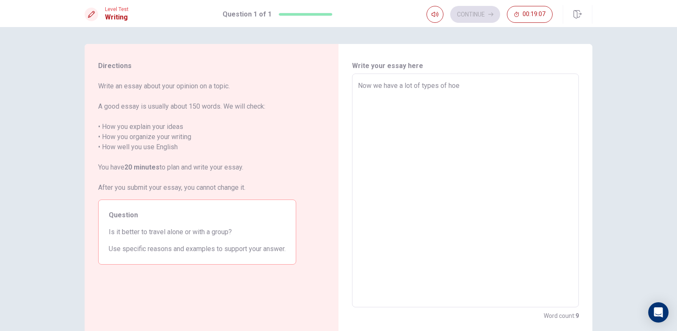
type textarea "Now we have a lot of types of hoe t"
type textarea "x"
type textarea "Now we have a lot of types of hoe to"
type textarea "x"
type textarea "Now we have a lot of types of hoe to"
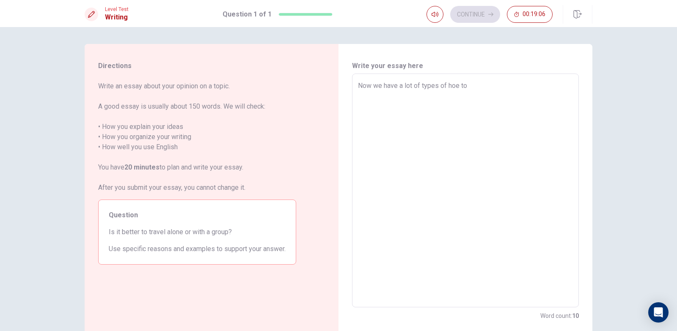
type textarea "x"
type textarea "Now we have a lot of types of hoe to t"
type textarea "x"
type textarea "Now we have a lot of types of hoe to tr"
type textarea "x"
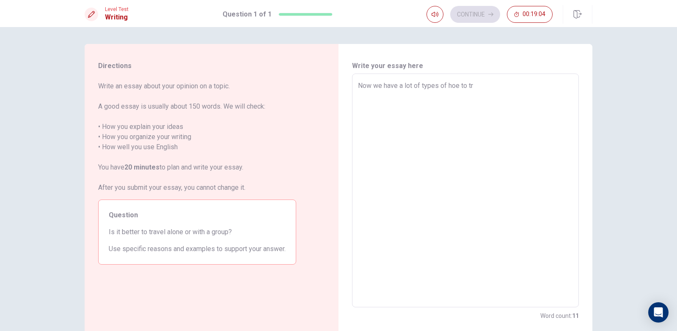
type textarea "Now we have a lot of types of hoe to tra"
type textarea "x"
type textarea "Now we have a lot of types of hoe to trav"
type textarea "x"
type textarea "Now we have a lot of types of hoe to trave"
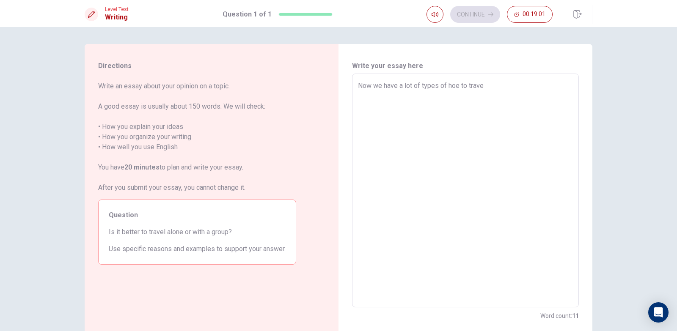
type textarea "x"
type textarea "Now we have a lot of types of hoe to travel"
type textarea "x"
type textarea "Now we have a lot of types of hoe to travel."
click at [369, 85] on textarea "Now we have a lot of types of hoe to travel." at bounding box center [465, 191] width 215 height 220
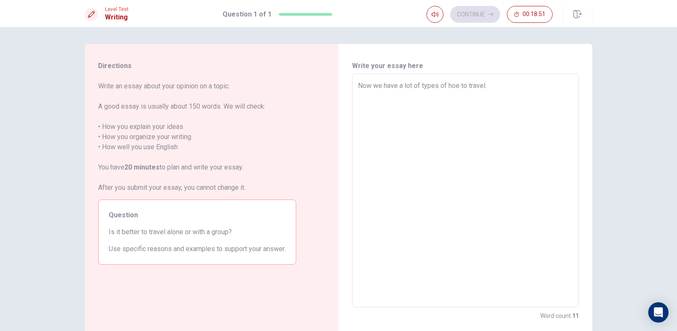
type textarea "x"
type textarea "NowA we have a lot of types of hoe to travel."
type textarea "x"
type textarea "NowAd we have a lot of types of hoe to travel."
type textarea "x"
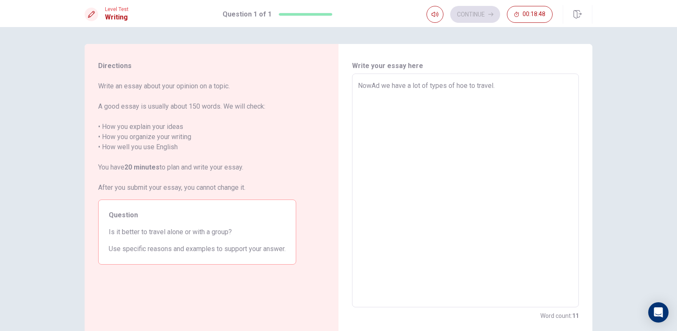
type textarea "NowAda we have a lot of types of hoe to travel."
type textarea "x"
type textarea "NowAday we have a lot of types of hoe to travel."
click at [375, 83] on textarea "NowAday we have a lot of types of hoe to travel." at bounding box center [465, 191] width 215 height 220
type textarea "x"
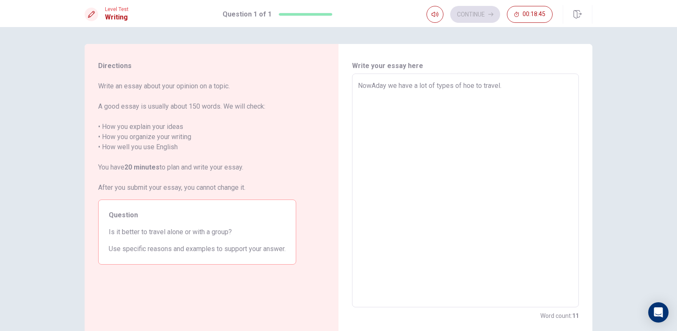
type textarea "Nowday we have a lot of types of hoe to travel."
type textarea "x"
type textarea "Nowaday we have a lot of types of hoe to travel."
click at [512, 85] on textarea "Nowaday we have a lot of types of hoe to travel." at bounding box center [465, 191] width 215 height 220
click at [474, 86] on textarea "Nowaday we have a lot of types of hoe to travel." at bounding box center [465, 191] width 215 height 220
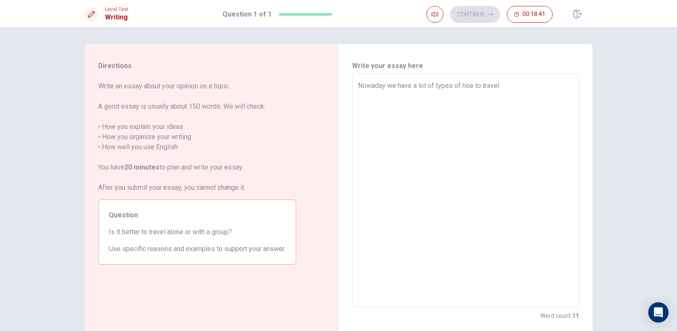
type textarea "x"
type textarea "Nowaday we have a lot of types of hoeto travel."
type textarea "x"
type textarea "Nowaday we have a lot of types of hoto travel."
type textarea "x"
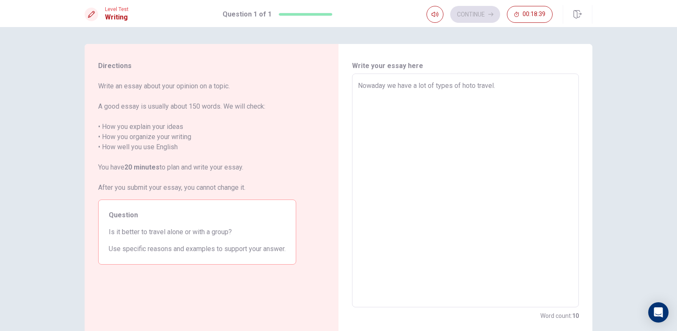
type textarea "Nowaday we have a lot of types of howto travel."
type textarea "x"
type textarea "Nowaday we have a lot of types of how to travel."
click at [512, 85] on textarea "Nowaday we have a lot of types of how to travel." at bounding box center [465, 191] width 215 height 220
type textarea "x"
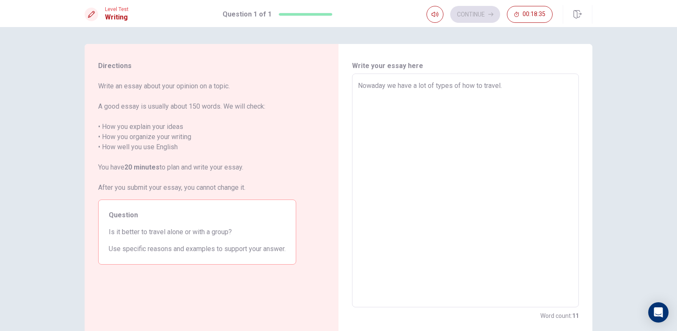
type textarea "Nowaday we have a lot of types of how to travel."
type textarea "x"
type textarea "Nowaday we have a lot of types of how to travel."
type textarea "x"
type textarea "Nowaday we have a lot of types of how to travel.w"
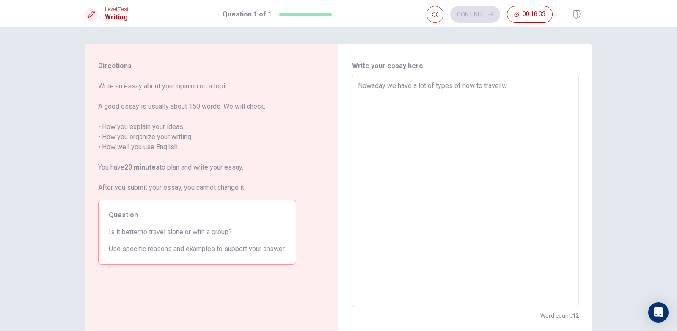
type textarea "x"
type textarea "Nowaday we have a lot of types of how to travel."
type textarea "x"
type textarea "Nowaday we have a lot of types of how to travel.W"
type textarea "x"
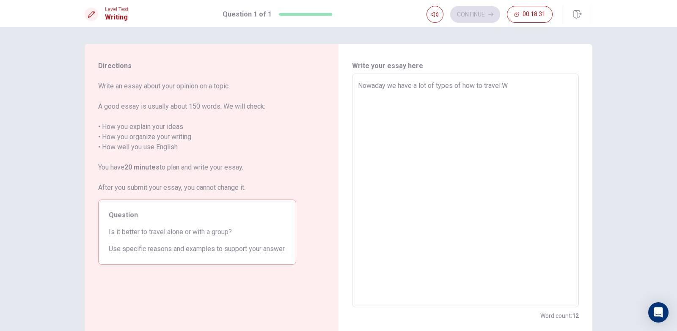
type textarea "Nowaday we have a lot of types of how to travel.We"
type textarea "x"
type textarea "Nowaday we have a lot of types of how to travel.We"
type textarea "x"
type textarea "Nowaday we have a lot of types of how to travel.We c"
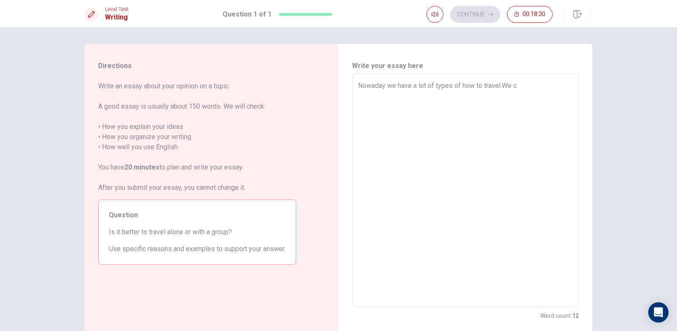
type textarea "x"
type textarea "Nowaday we have a lot of types of how to travel.We ca"
type textarea "x"
type textarea "Nowaday we have a lot of types of how to travel.We can"
type textarea "x"
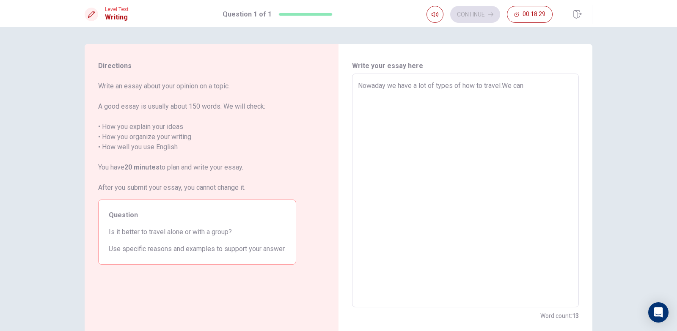
type textarea "Nowaday we have a lot of types of how to travel.We can"
type textarea "x"
type textarea "Nowaday we have a lot of types of how to travel.We can t"
type textarea "x"
type textarea "Nowaday we have a lot of types of how to travel.We can ta"
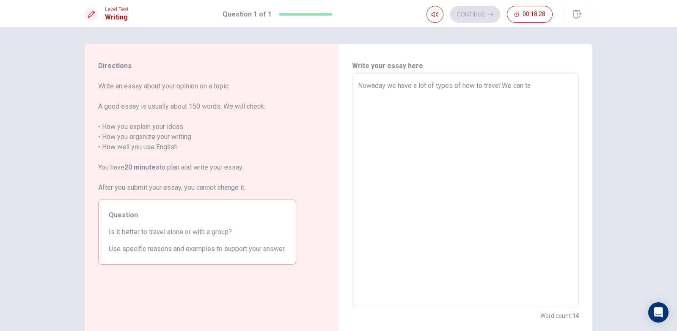
type textarea "x"
type textarea "Nowaday we have a lot of types of how to travel.We can t"
type textarea "x"
type textarea "Nowaday we have a lot of types of how to travel.We can tr"
type textarea "x"
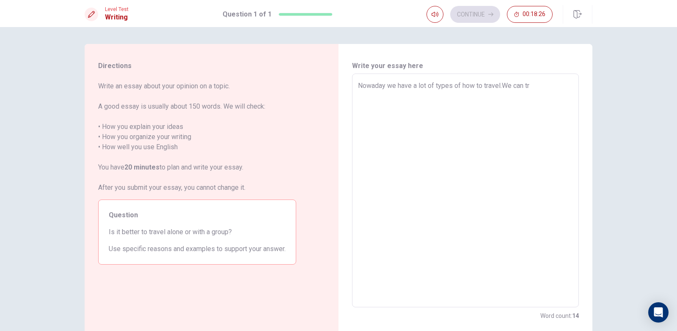
type textarea "Nowaday we have a lot of types of how to travel.We can tra"
type textarea "x"
type textarea "Nowaday we have a lot of types of how to travel.We can trav"
type textarea "x"
type textarea "Nowaday we have a lot of types of how to travel.We can trave"
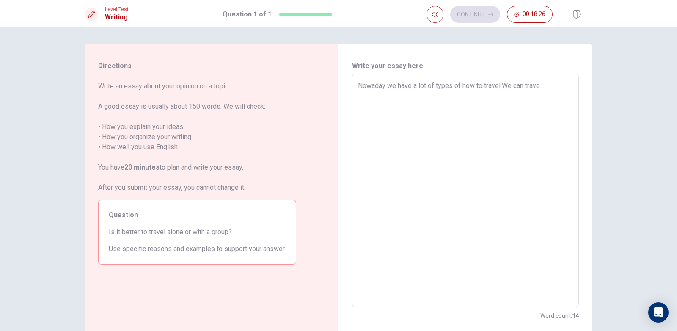
type textarea "x"
type textarea "Nowaday we have a lot of types of how to travel.We can travel"
type textarea "x"
type textarea "Nowaday we have a lot of types of how to travel.We can travel"
type textarea "x"
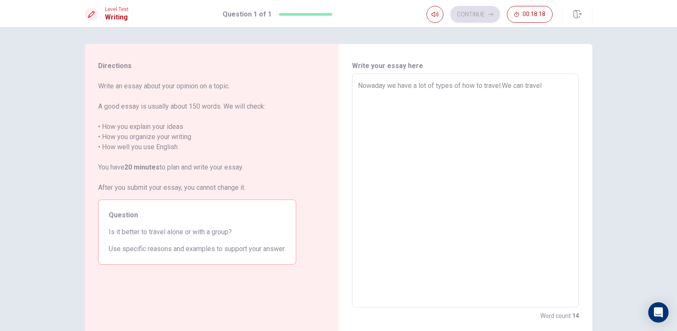
type textarea "Nowaday we have a lot of types of how to travel.We can travel b"
type textarea "x"
type textarea "Nowaday we have a lot of types of how to travel.We can travel by"
type textarea "x"
type textarea "Nowaday we have a lot of types of how to travel.We can travel by"
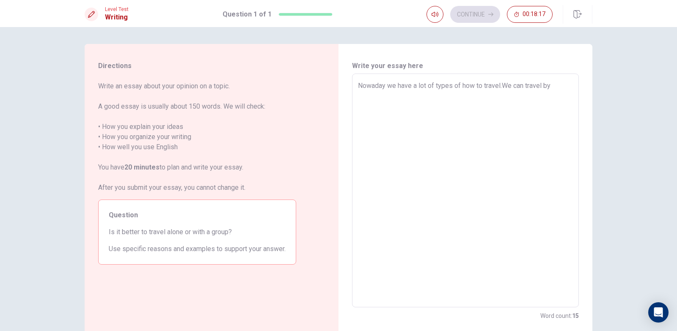
type textarea "x"
type textarea "Nowaday we have a lot of types of how to travel.We can travel by y"
type textarea "x"
type textarea "Nowaday we have a lot of types of how to travel.We can travel by yo"
type textarea "x"
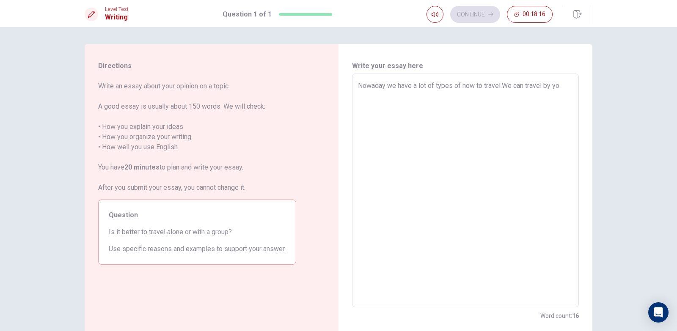
type textarea "Nowaday we have a lot of types of how to travel.We can travel by you"
type textarea "x"
type textarea "Nowaday we have a lot of types of how to travel.We can travel by your"
type textarea "x"
type textarea "Nowaday we have a lot of types of how to travel.We can travel by yours"
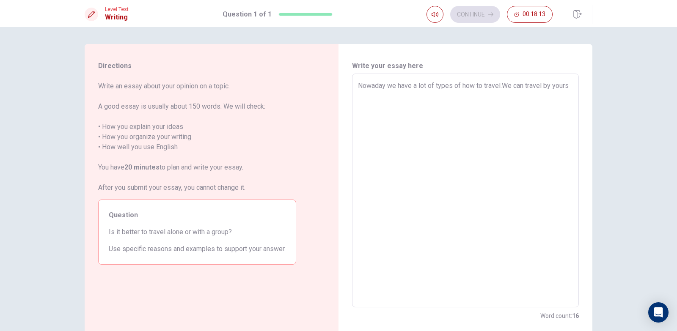
type textarea "x"
type textarea "Nowaday we have a lot of types of how to travel.We can travel by yourse"
type textarea "x"
type textarea "Nowaday we have a lot of types of how to travel.We can travel by yoursel"
type textarea "x"
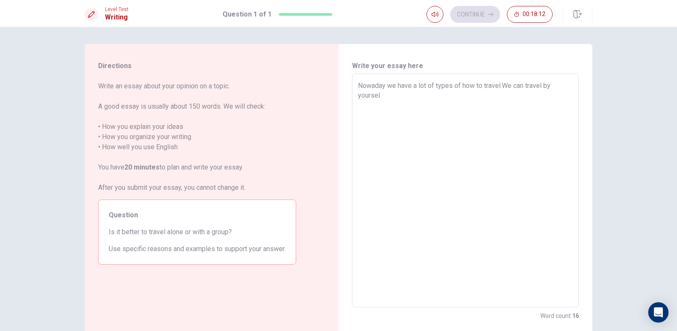
type textarea "Nowaday we have a lot of types of how to travel.We can travel by yourself"
type textarea "x"
type textarea "Nowaday we have a lot of types of how to travel.We can travel by yourself"
type textarea "x"
type textarea "Nowaday we have a lot of types of how to travel.We can travel by yourself o"
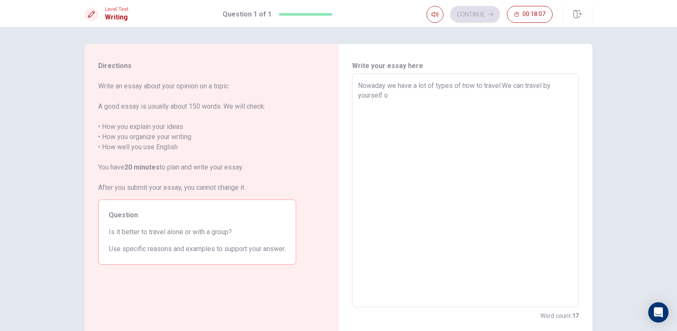
type textarea "x"
type textarea "Nowaday we have a lot of types of how to travel.We can travel by yourself or"
type textarea "x"
type textarea "Nowaday we have a lot of types of how to travel.We can travel by yourself or"
type textarea "x"
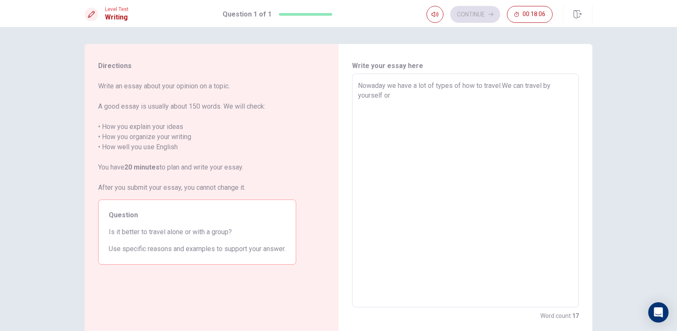
type textarea "Nowaday we have a lot of types of how to travel.We can travel by yourself or w"
type textarea "x"
type textarea "Nowaday we have a lot of types of how to travel.We can travel by yourself or we"
type textarea "x"
type textarea "Nowaday we have a lot of types of how to travel.We can travel by yourself or we"
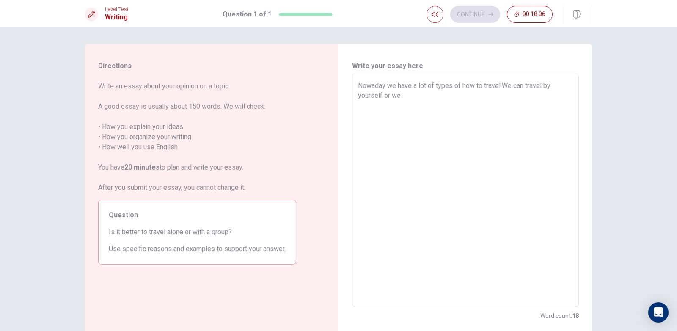
type textarea "x"
type textarea "Nowaday we have a lot of types of how to travel.We can travel by yourself or we…"
type textarea "x"
type textarea "Nowaday we have a lot of types of how to travel.We can travel by yourself or we…"
type textarea "x"
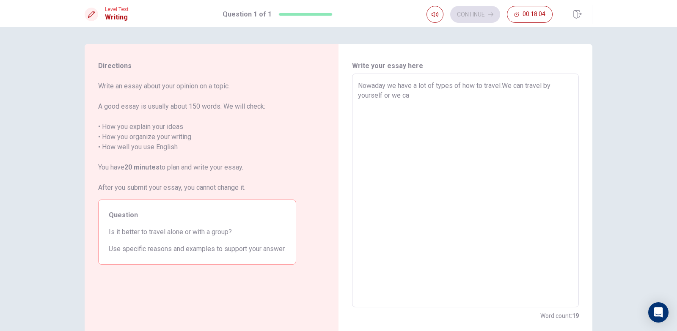
type textarea "Nowaday we have a lot of types of how to travel.We can travel by yourself or we…"
type textarea "x"
type textarea "Nowaday we have a lot of types of how to travel.We can travel by yourself or we…"
type textarea "x"
type textarea "Nowaday we have a lot of types of how to travel.We can travel by yourself or we…"
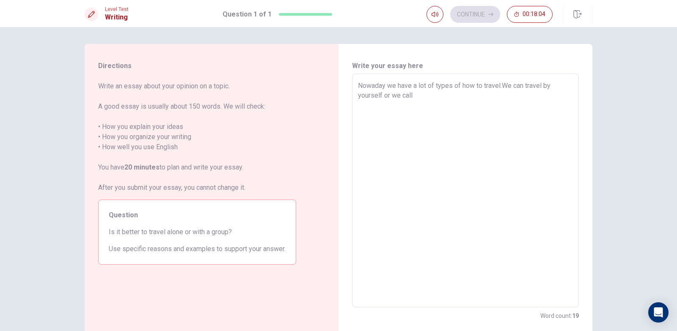
type textarea "x"
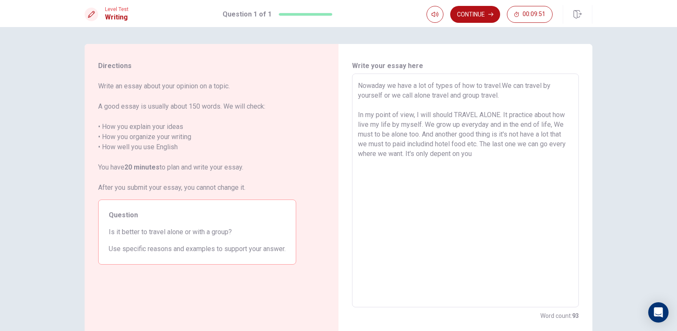
click at [400, 154] on textarea "Nowaday we have a lot of types of how to travel.We can travel by yourself or we…" at bounding box center [465, 191] width 215 height 220
click at [402, 155] on textarea "Nowaday we have a lot of types of how to travel.We can travel by yourself or we…" at bounding box center [465, 191] width 215 height 220
click at [548, 155] on textarea "Nowaday we have a lot of types of how to travel.We can travel by yourself or we…" at bounding box center [465, 191] width 215 height 220
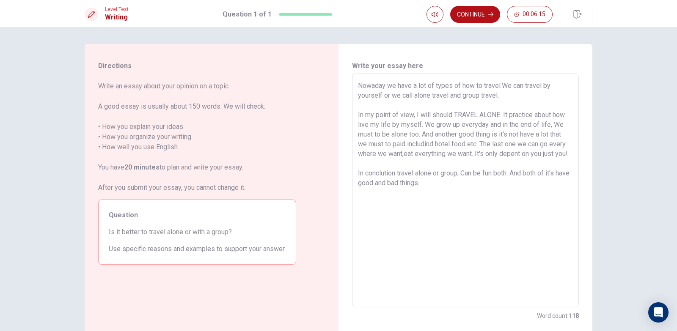
click at [493, 182] on textarea "Nowaday we have a lot of types of how to travel.We can travel by yourself or we…" at bounding box center [465, 191] width 215 height 220
click at [442, 193] on textarea "Nowaday we have a lot of types of how to travel.We can travel by yourself or we…" at bounding box center [465, 191] width 215 height 220
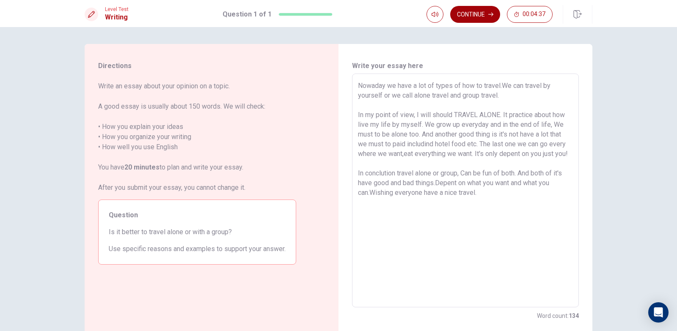
click at [477, 16] on button "Continue" at bounding box center [475, 14] width 50 height 17
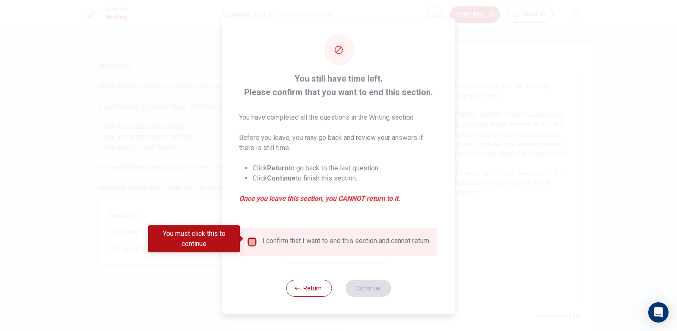
click at [252, 237] on input "You must click this to continue" at bounding box center [252, 242] width 10 height 10
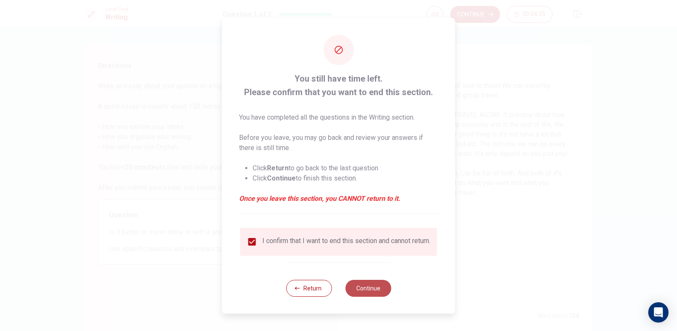
click at [359, 291] on button "Continue" at bounding box center [368, 288] width 46 height 17
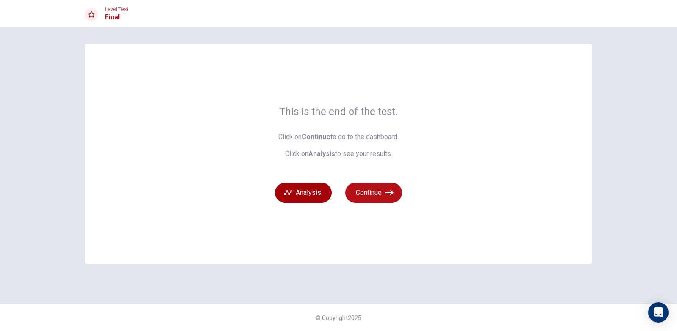
click at [304, 195] on button "Analysis" at bounding box center [303, 193] width 57 height 20
